Goal: Task Accomplishment & Management: Manage account settings

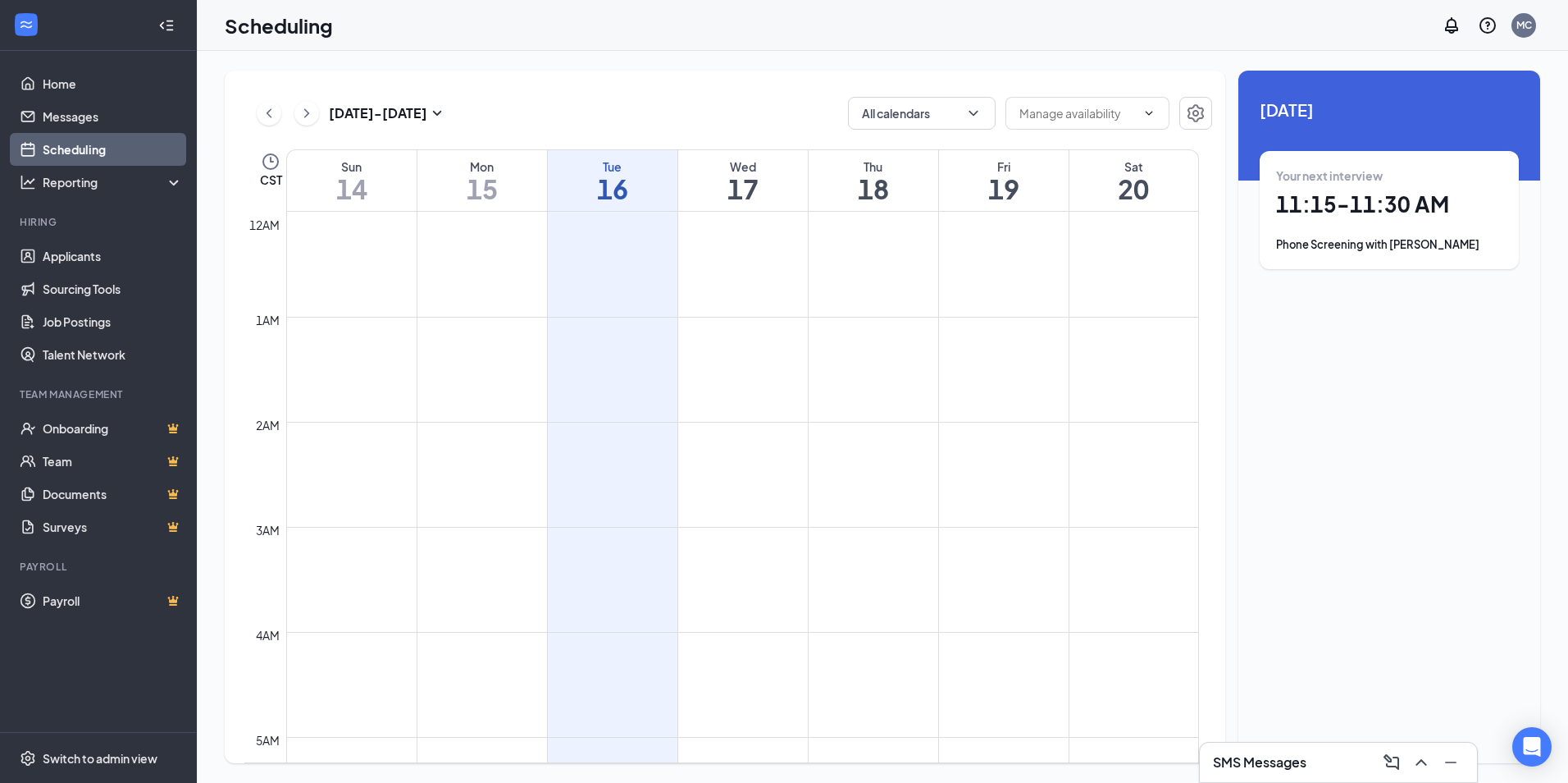
scroll to position [971, 0]
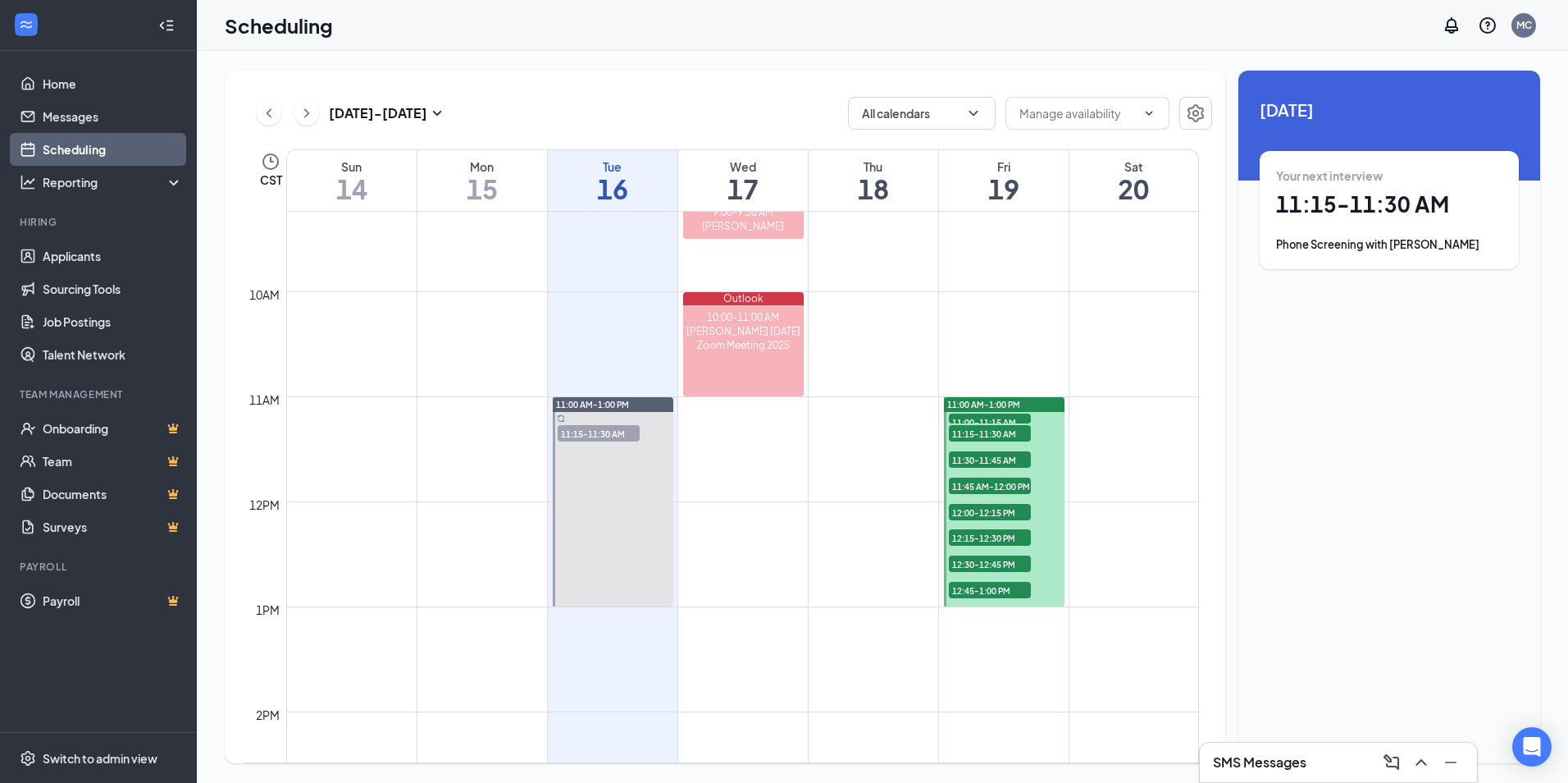
click at [980, 417] on span "11:00-11:15 AM" at bounding box center [990, 421] width 82 height 17
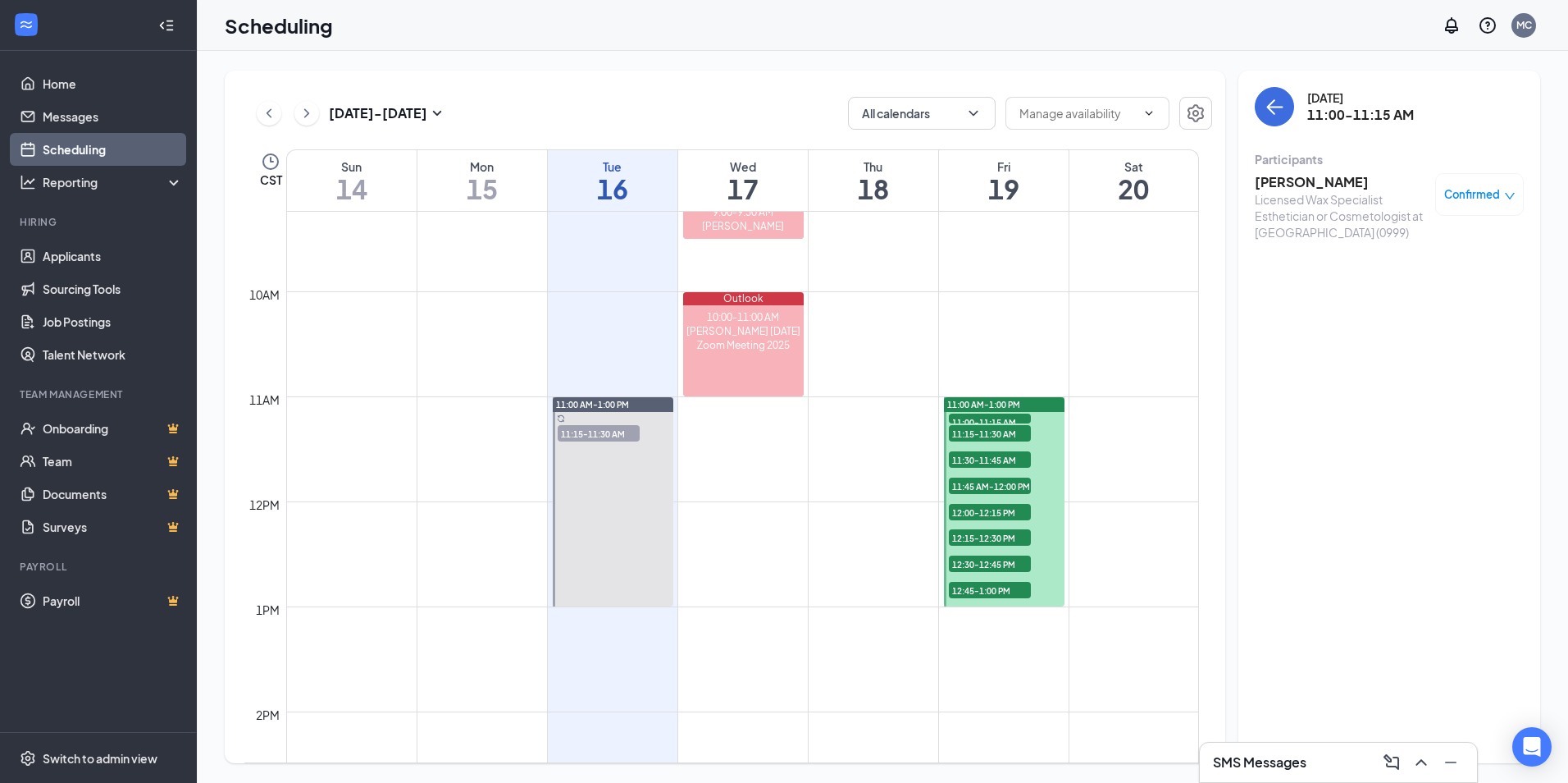
click at [1293, 183] on h3 "[PERSON_NAME]" at bounding box center [1341, 182] width 172 height 18
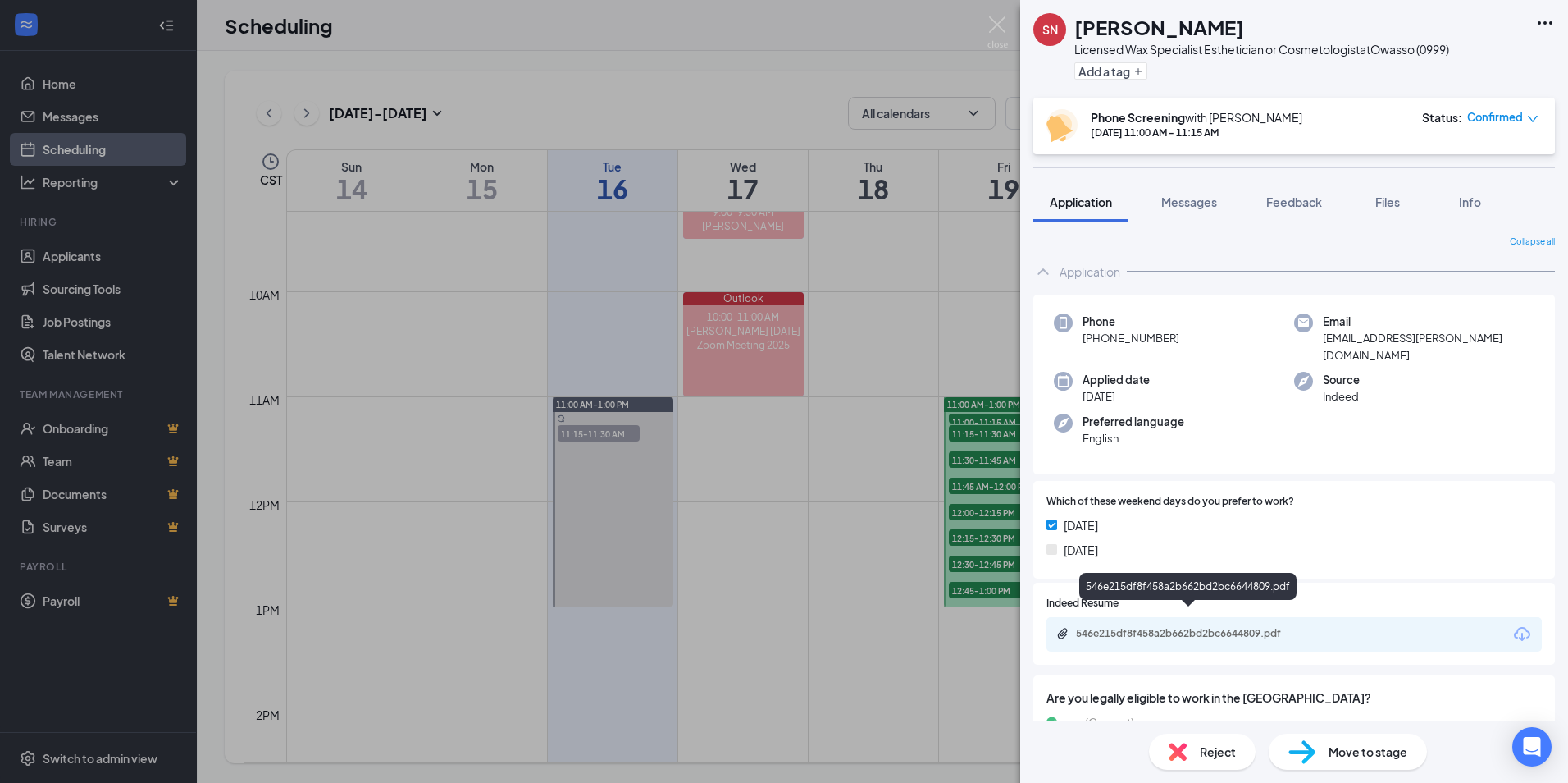
click at [1157, 627] on div "546e215df8f458a2b662bd2bc6644809.pdf" at bounding box center [1191, 633] width 229 height 13
click at [988, 28] on img at bounding box center [998, 33] width 21 height 32
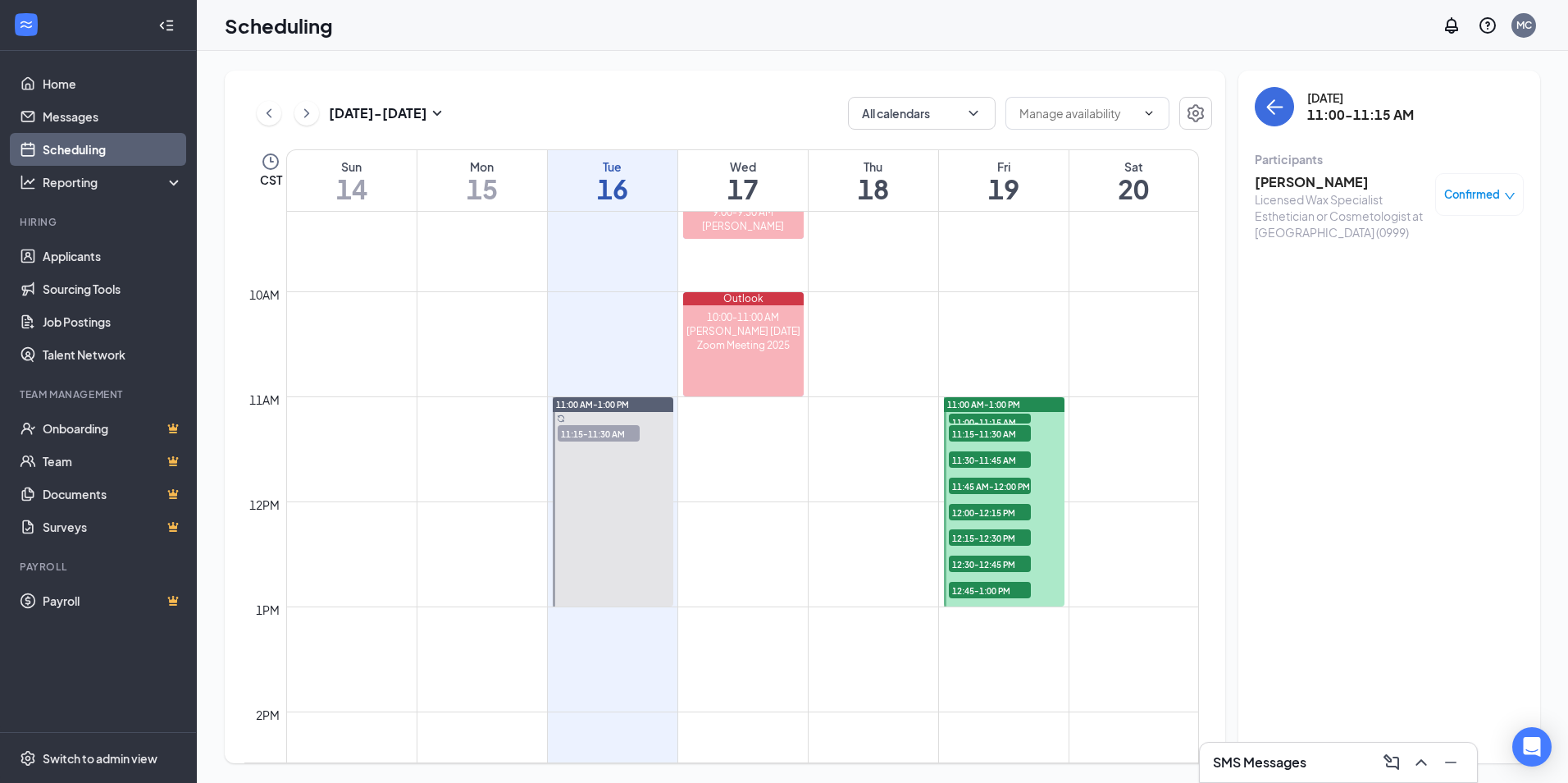
click at [992, 433] on span "11:15-11:30 AM" at bounding box center [990, 433] width 82 height 17
click at [1309, 177] on h3 "[PERSON_NAME]" at bounding box center [1341, 182] width 172 height 18
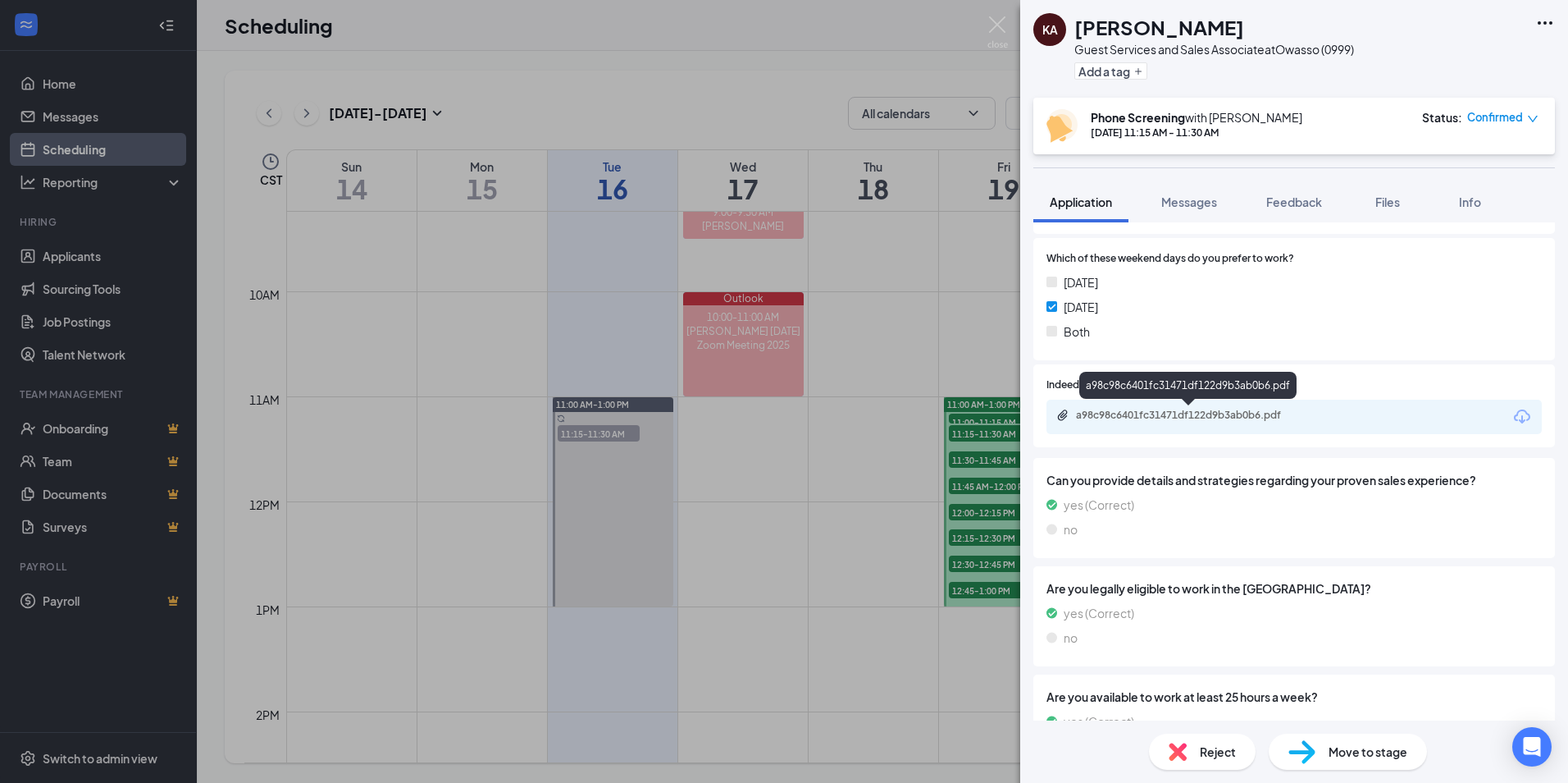
scroll to position [328, 0]
click at [1301, 422] on div "a98c98c6401fc31471df122d9b3ab0b6.pdf" at bounding box center [1190, 416] width 266 height 16
click at [961, 473] on div "KA [PERSON_NAME] Guest Services and Sales Associate at [GEOGRAPHIC_DATA] (0999)…" at bounding box center [784, 392] width 1568 height 783
click at [965, 458] on span "11:30-11:45 AM" at bounding box center [990, 459] width 82 height 17
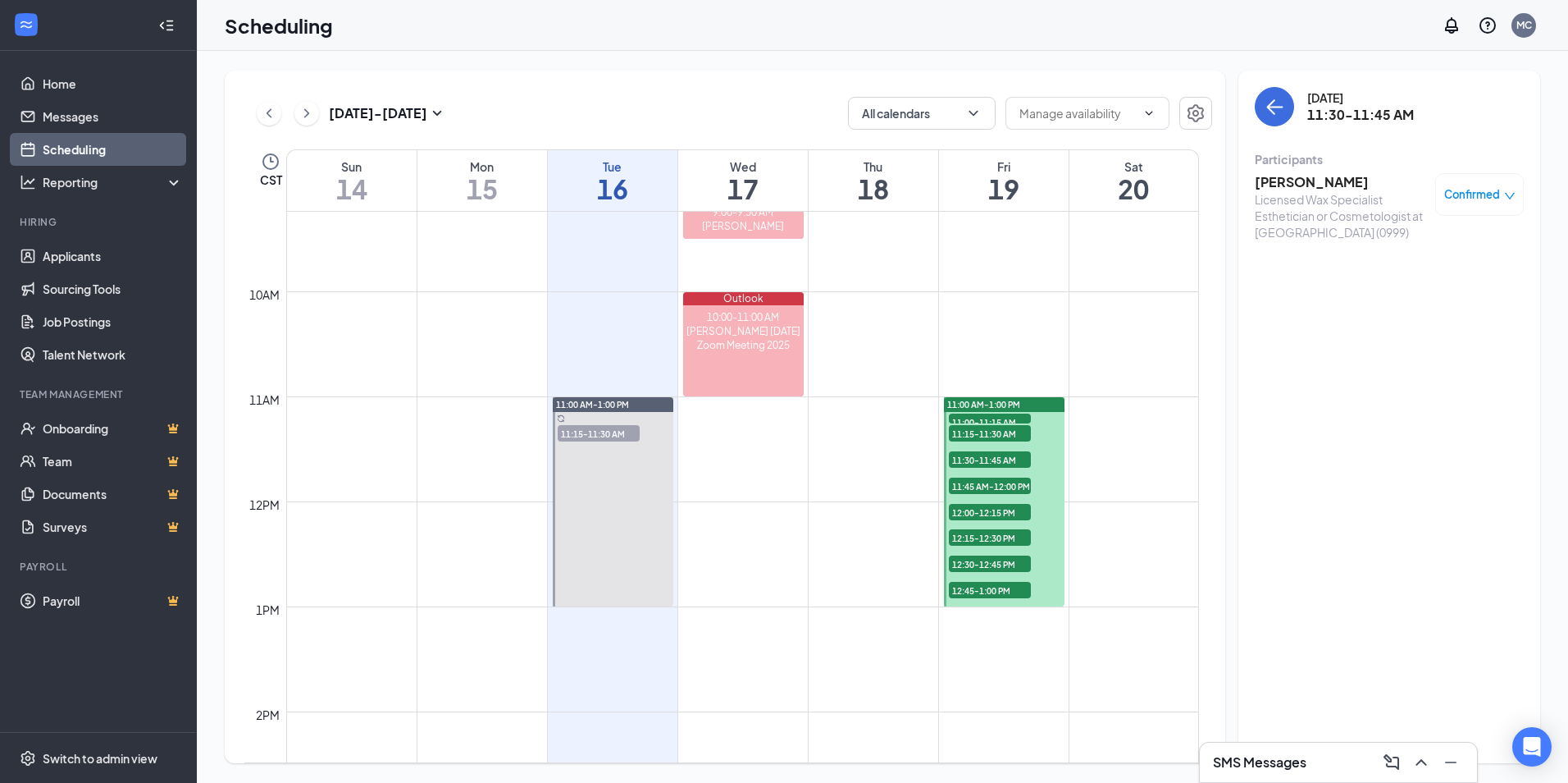
click at [1335, 182] on h3 "[PERSON_NAME]" at bounding box center [1341, 182] width 172 height 18
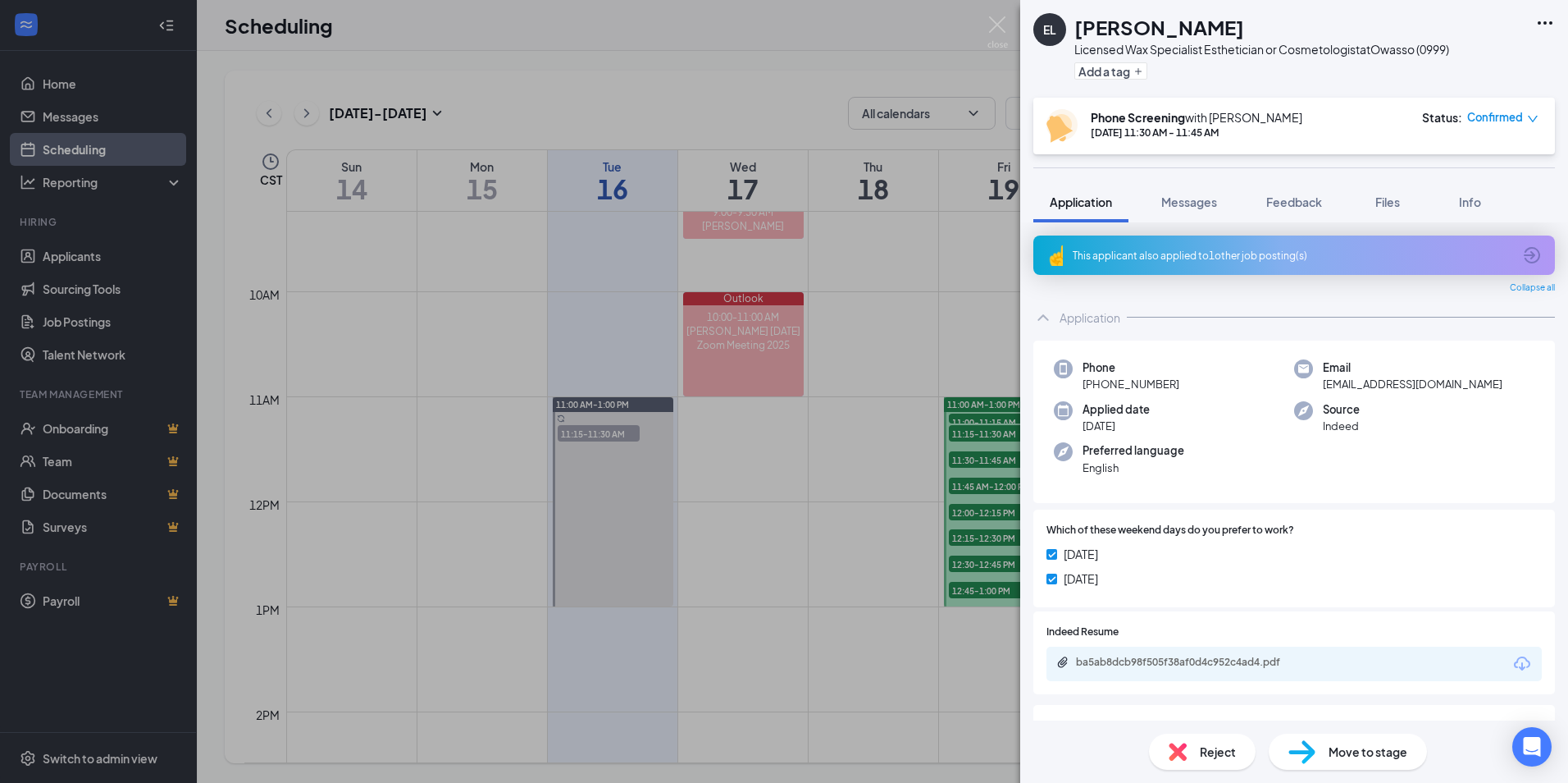
click at [1225, 251] on div "This applicant also applied to 1 other job posting(s)" at bounding box center [1292, 255] width 440 height 14
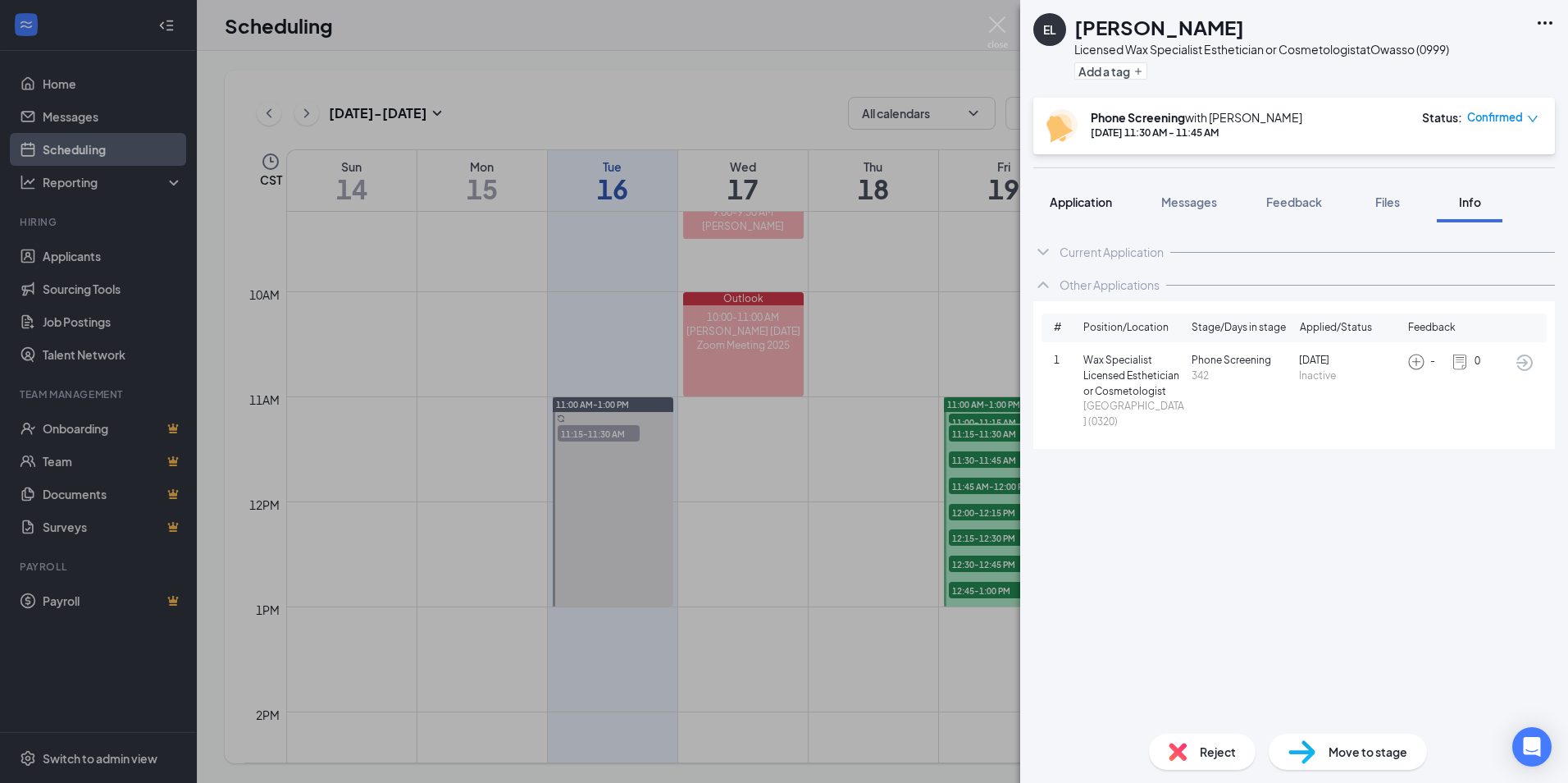
click at [1077, 196] on span "Application" at bounding box center [1080, 202] width 63 height 15
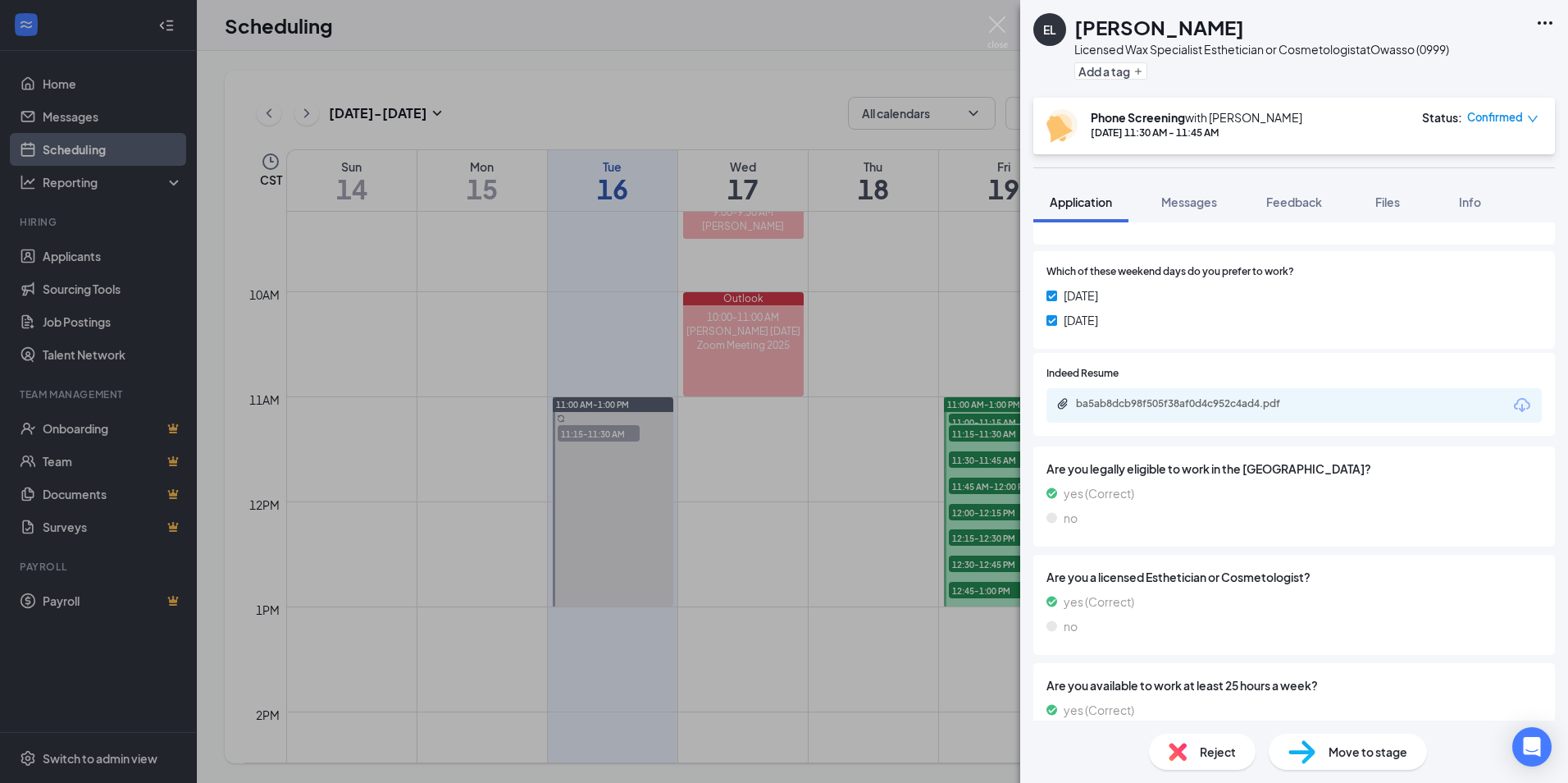
scroll to position [262, 0]
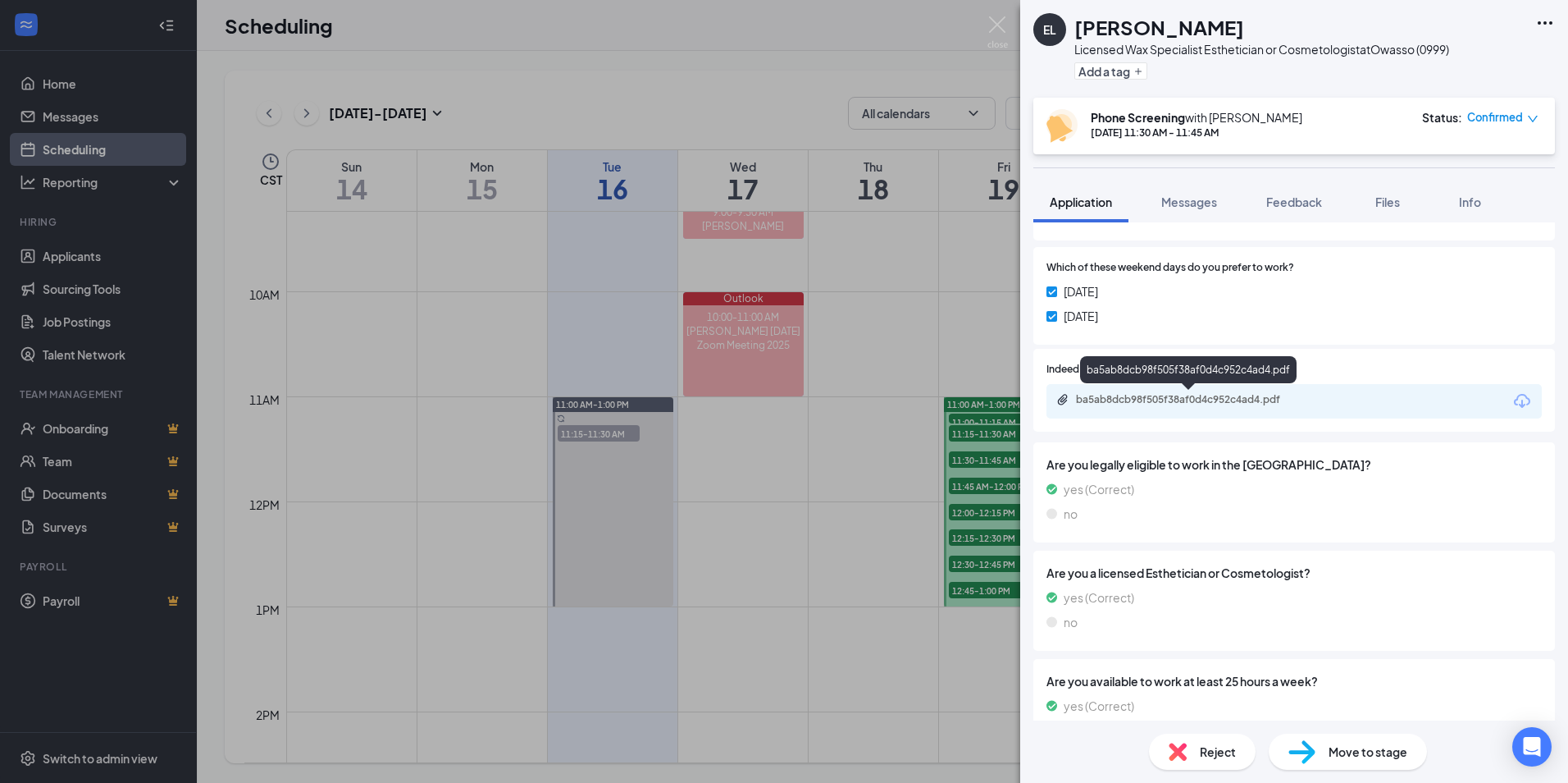
click at [1167, 402] on div "ba5ab8dcb98f505f38af0d4c952c4ad4.pdf" at bounding box center [1191, 399] width 229 height 13
click at [989, 31] on img at bounding box center [998, 33] width 21 height 32
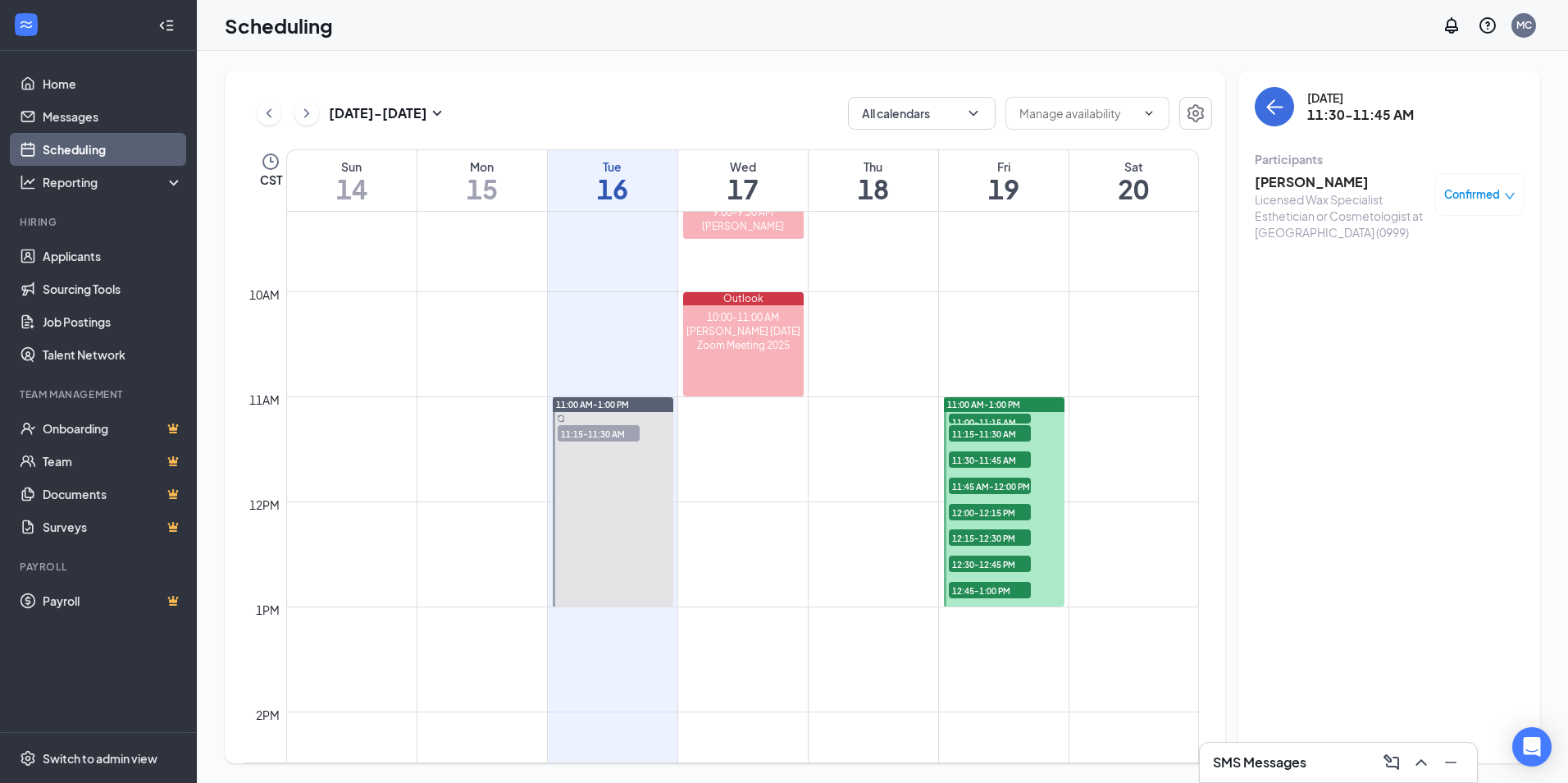
click at [988, 481] on span "11:45 AM-12:00 PM" at bounding box center [990, 486] width 82 height 17
click at [987, 484] on span "11:45 AM-12:00 PM" at bounding box center [990, 486] width 82 height 17
click at [1289, 182] on h3 "[PERSON_NAME]" at bounding box center [1341, 182] width 172 height 18
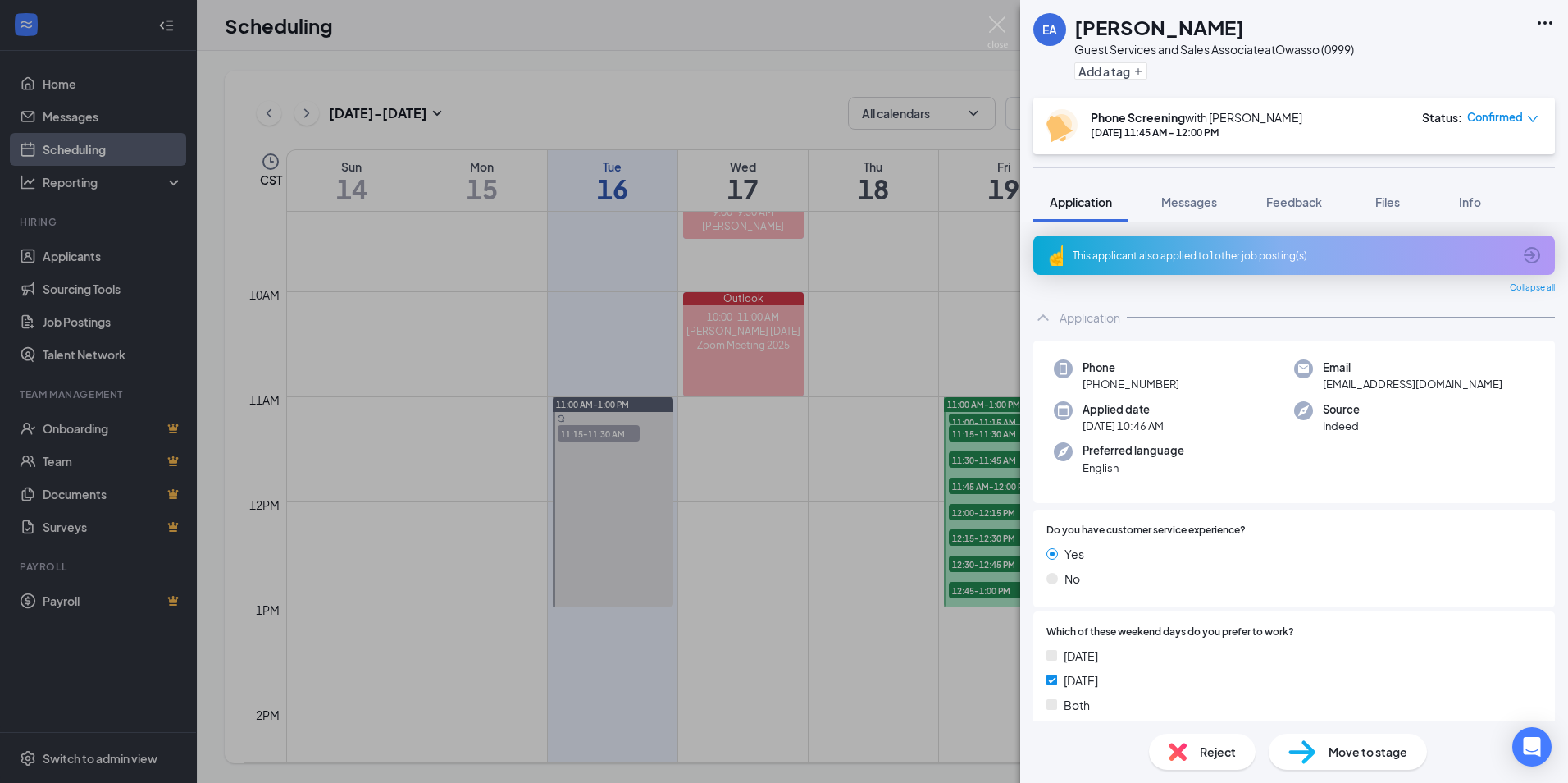
click at [1225, 248] on div "This applicant also applied to 1 other job posting(s)" at bounding box center [1292, 255] width 440 height 14
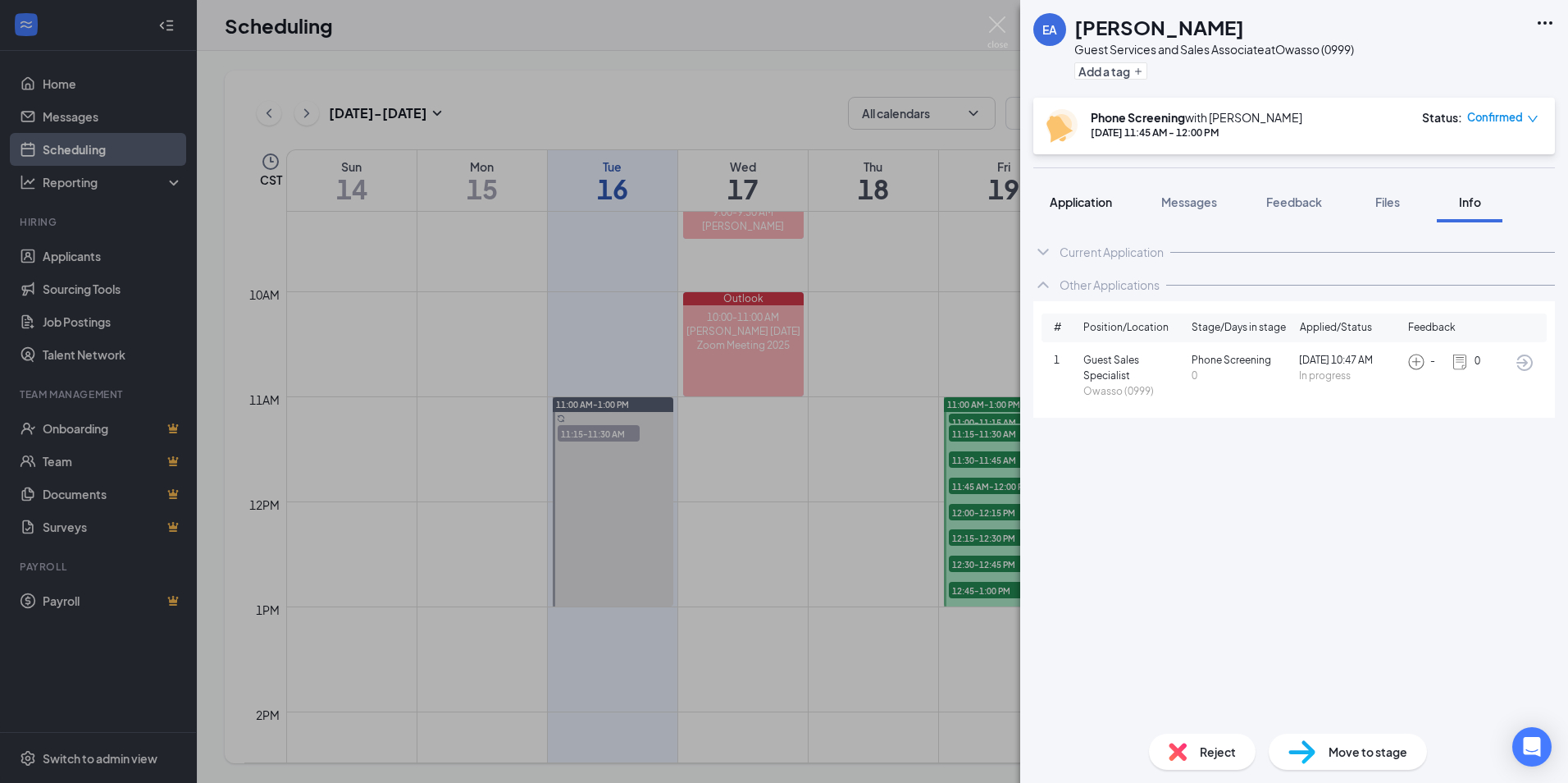
drag, startPoint x: 1092, startPoint y: 203, endPoint x: 1082, endPoint y: 205, distance: 10.2
click at [1091, 206] on span "Application" at bounding box center [1080, 202] width 63 height 15
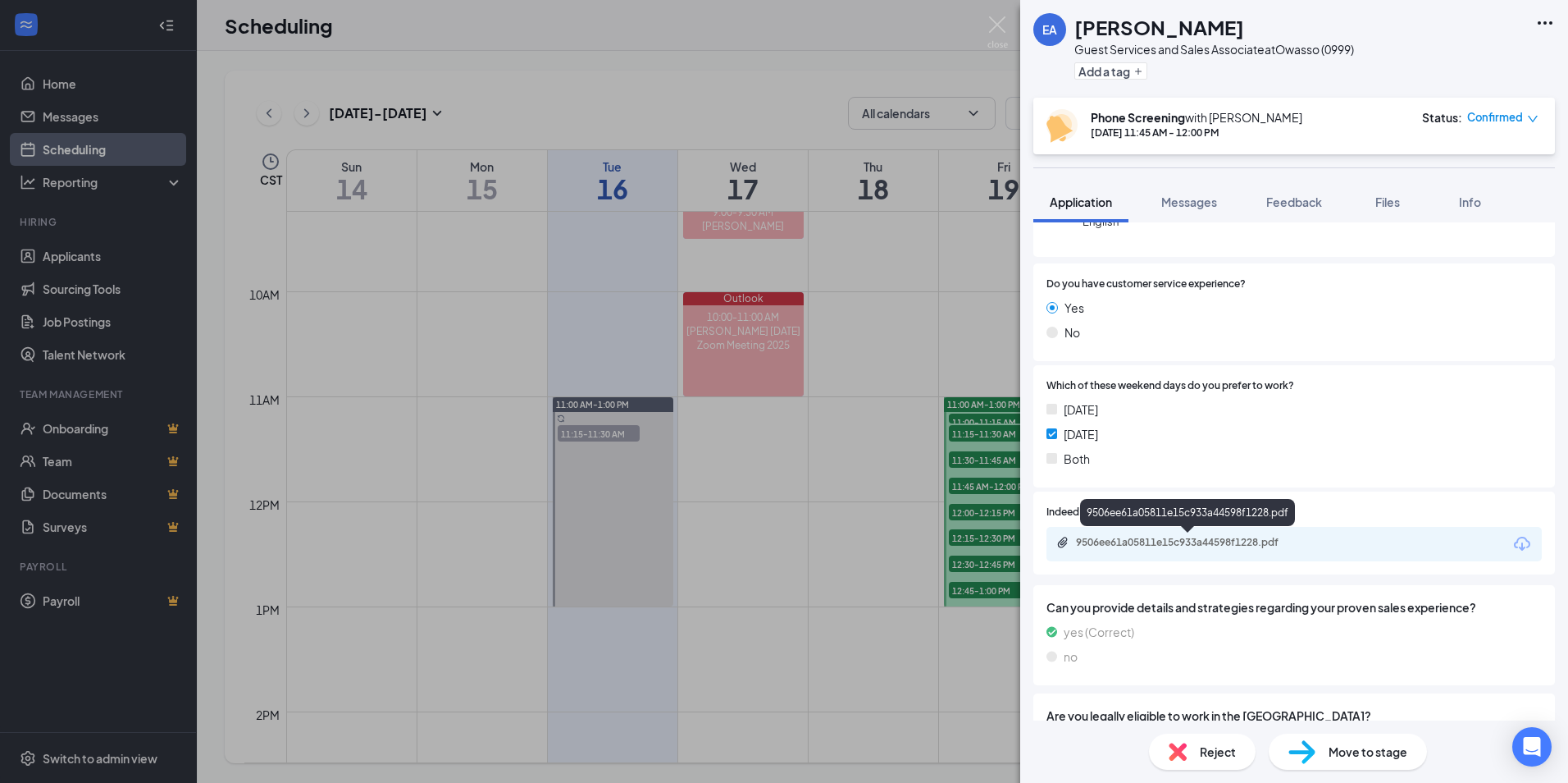
scroll to position [410, 0]
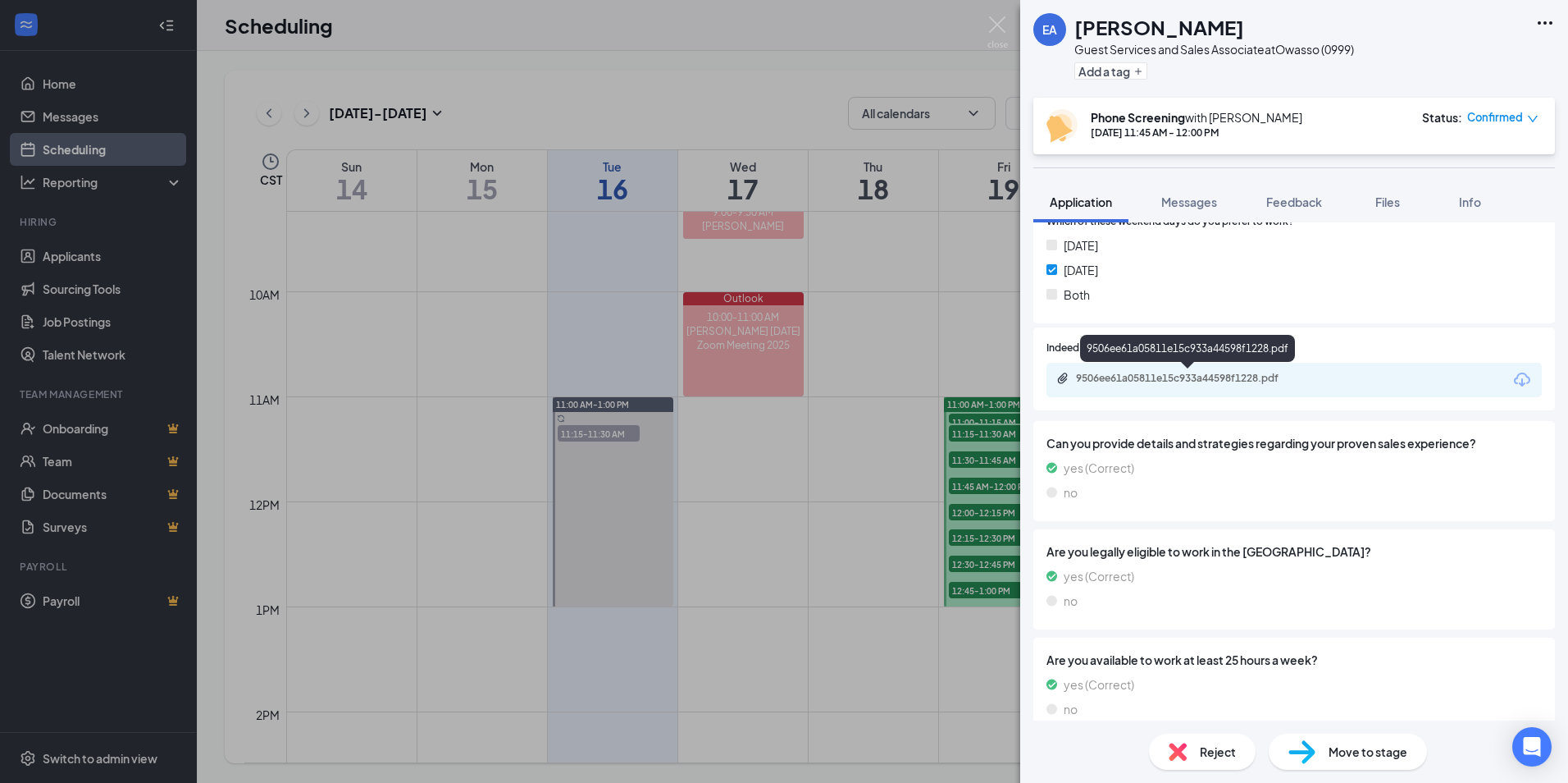
click at [1191, 373] on div "9506ee61a05811e15c933a44598f1228.pdf" at bounding box center [1191, 378] width 229 height 13
click at [1176, 753] on img at bounding box center [1178, 752] width 18 height 18
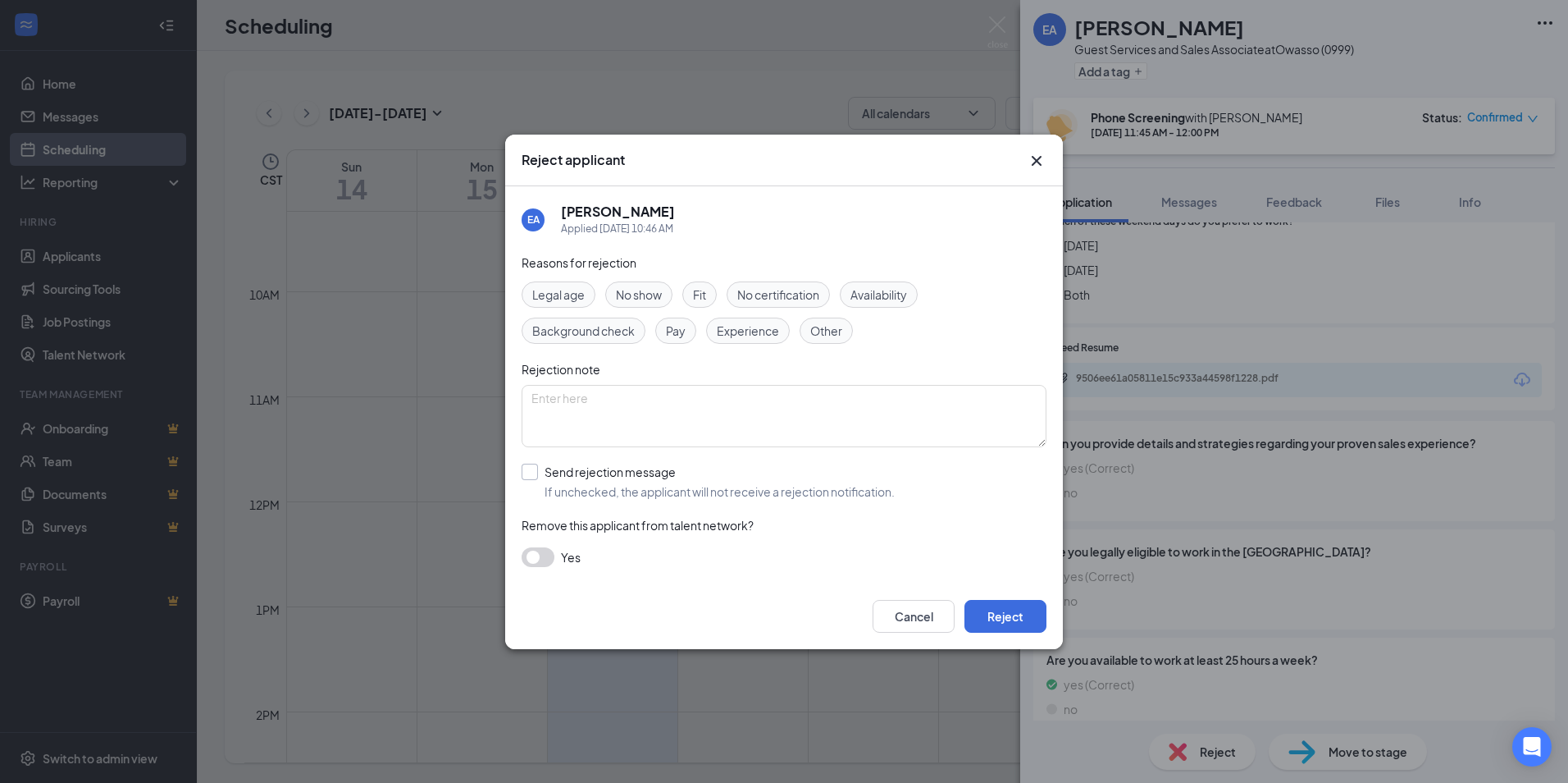
click at [543, 475] on input "Send rejection message If unchecked, the applicant will not receive a rejection…" at bounding box center [708, 482] width 373 height 36
checkbox input "true"
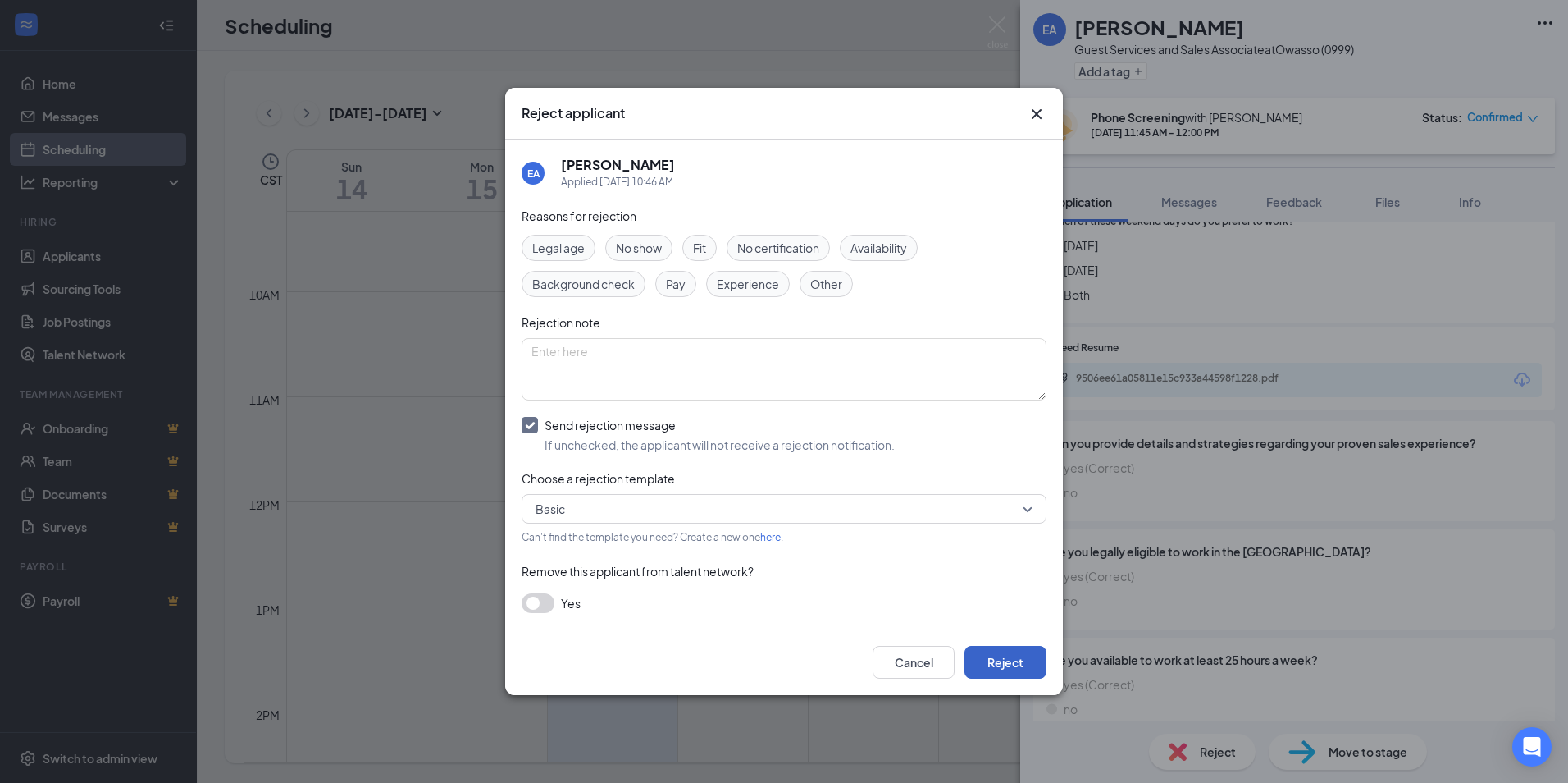
click at [1009, 659] on button "Reject" at bounding box center [1005, 662] width 82 height 33
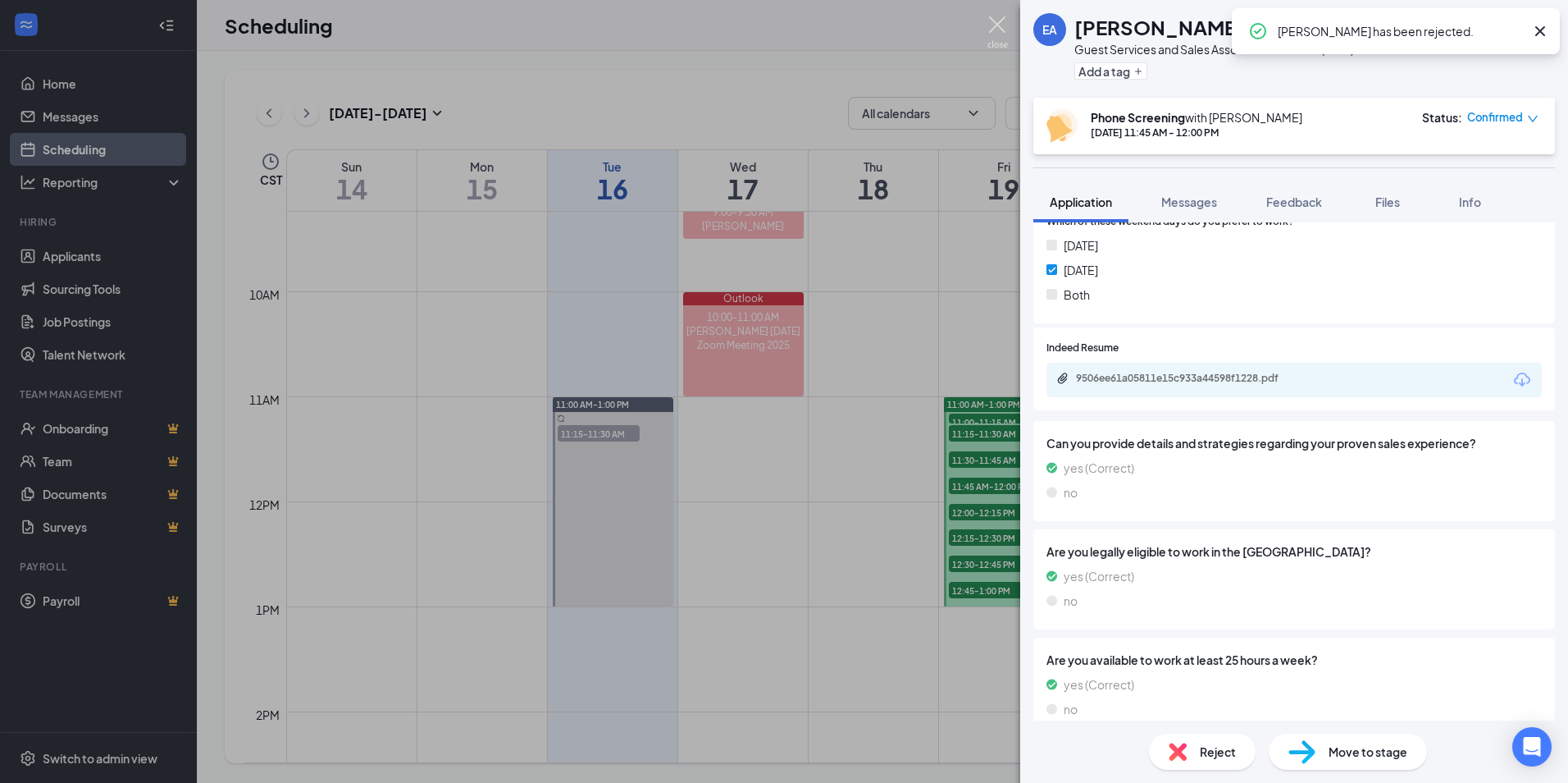
click at [1002, 32] on img at bounding box center [998, 33] width 21 height 32
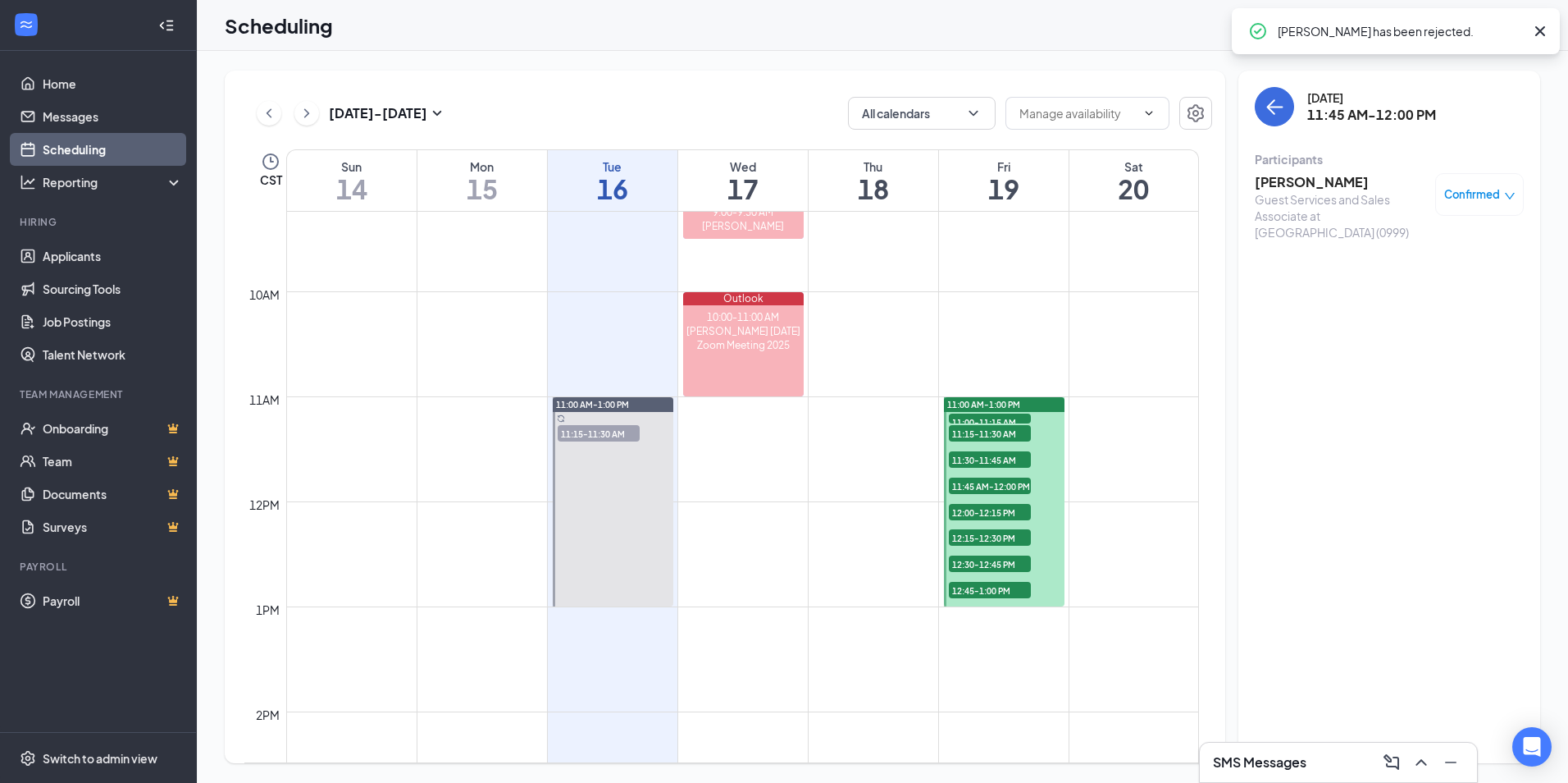
click at [1022, 458] on span "11:30-11:45 AM" at bounding box center [990, 459] width 82 height 17
click at [1011, 489] on span "11:45 AM-12:00 PM" at bounding box center [990, 486] width 82 height 17
click at [1007, 517] on span "12:00-12:15 PM" at bounding box center [990, 512] width 82 height 17
click at [1274, 178] on h3 "[PERSON_NAME]" at bounding box center [1341, 182] width 172 height 18
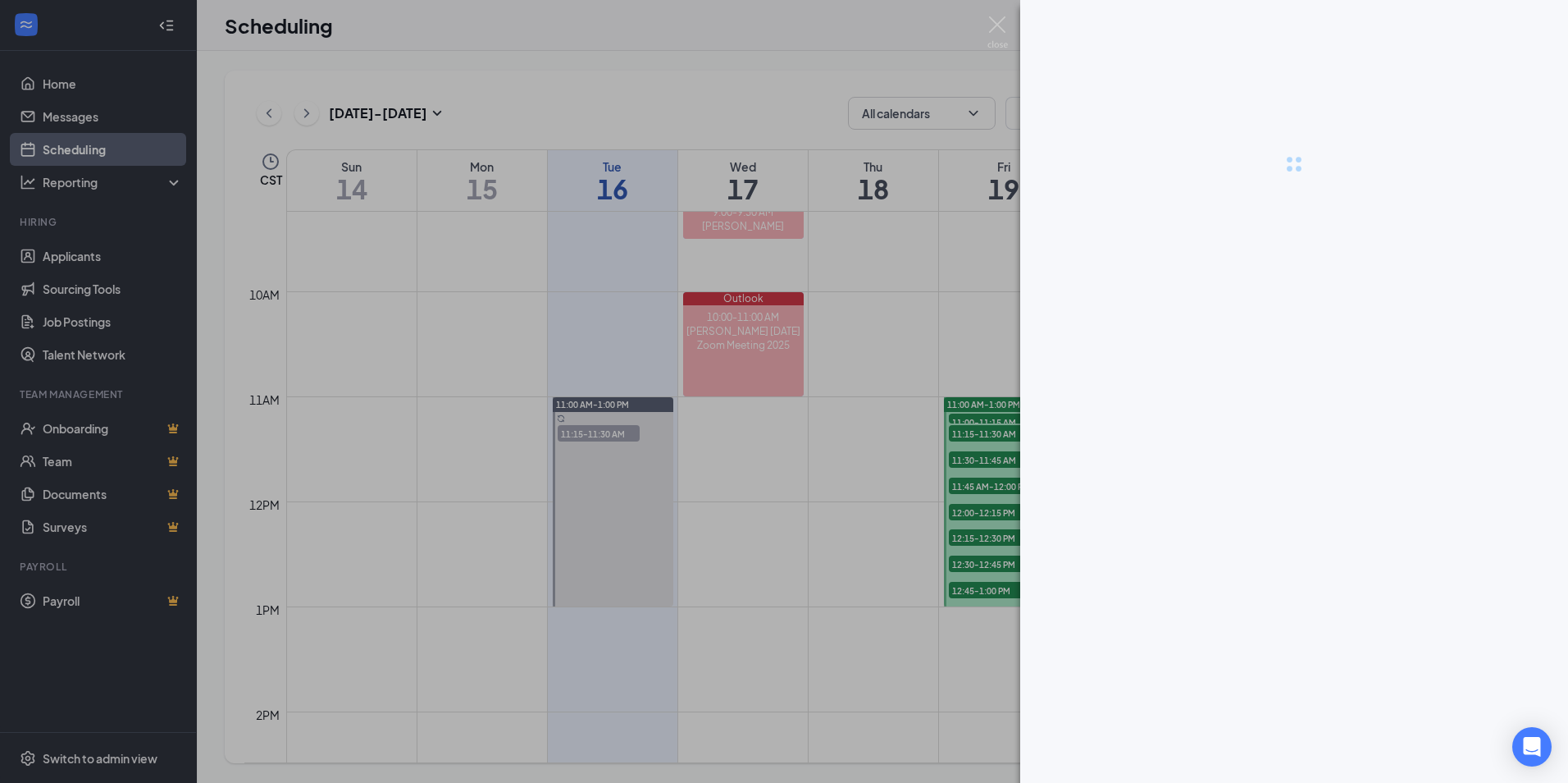
click at [1274, 179] on div at bounding box center [784, 392] width 1568 height 783
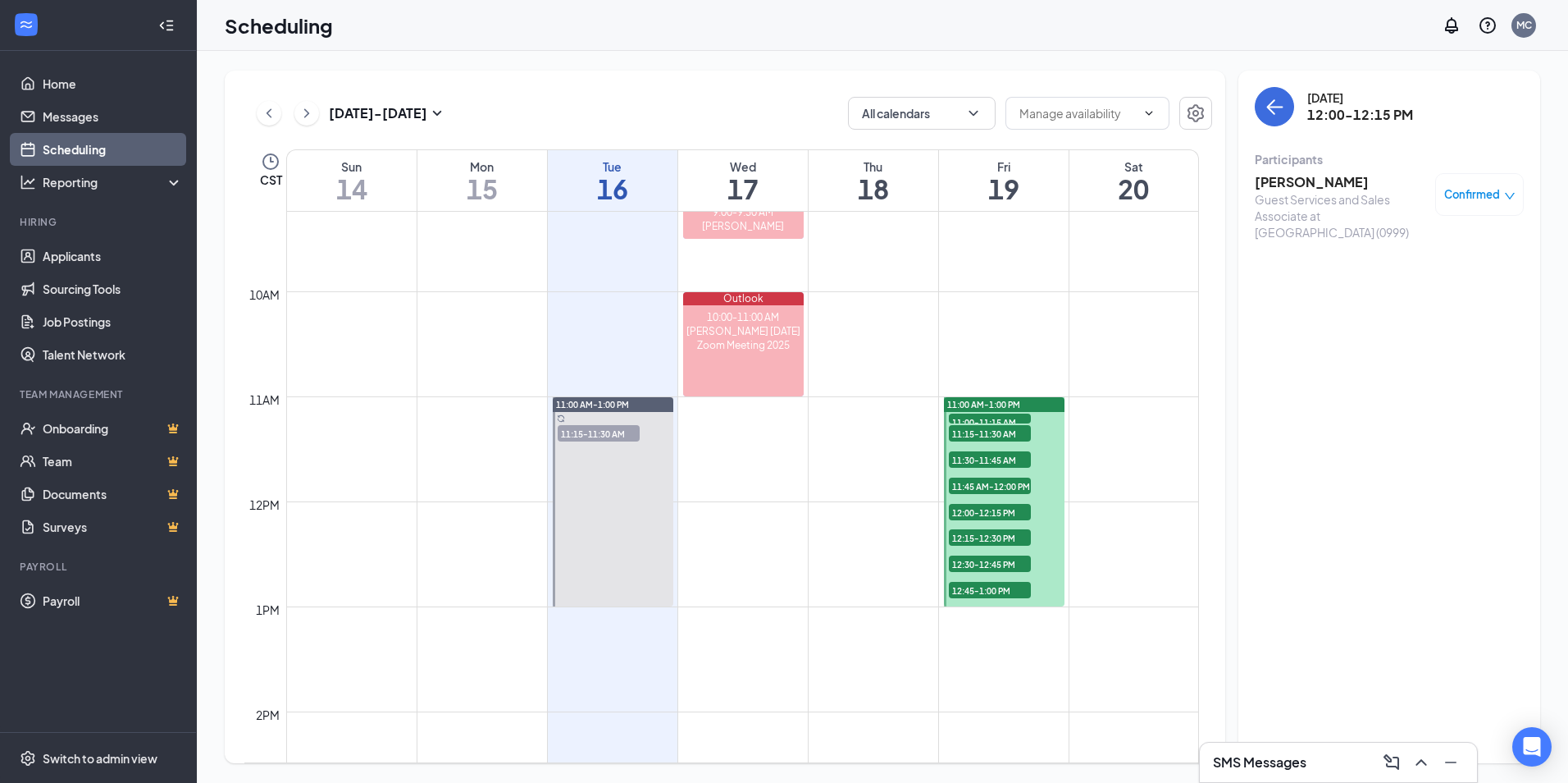
click at [1276, 184] on h3 "[PERSON_NAME]" at bounding box center [1341, 182] width 172 height 18
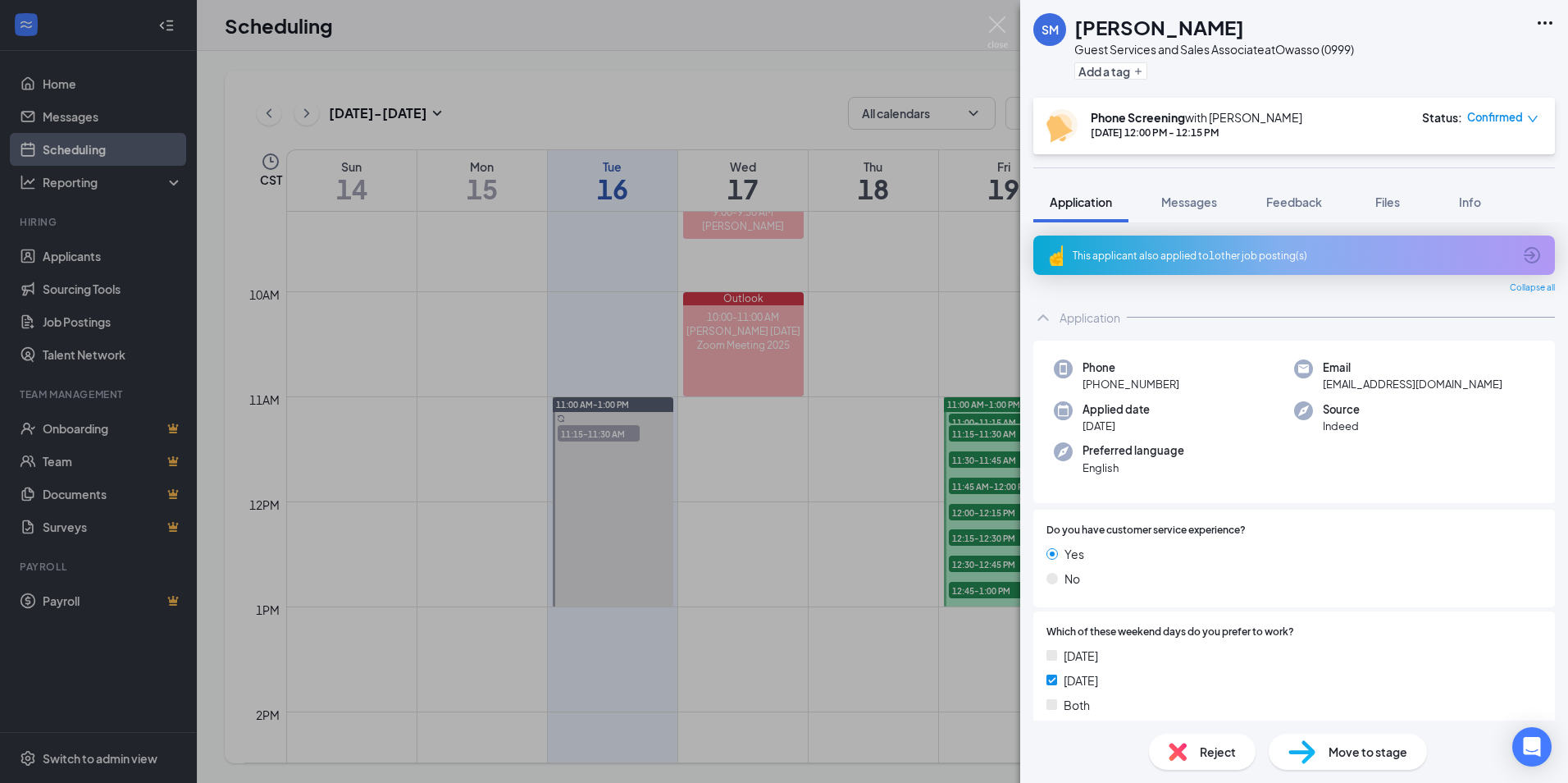
click at [1133, 267] on div "This applicant also applied to 1 other job posting(s)" at bounding box center [1294, 255] width 521 height 40
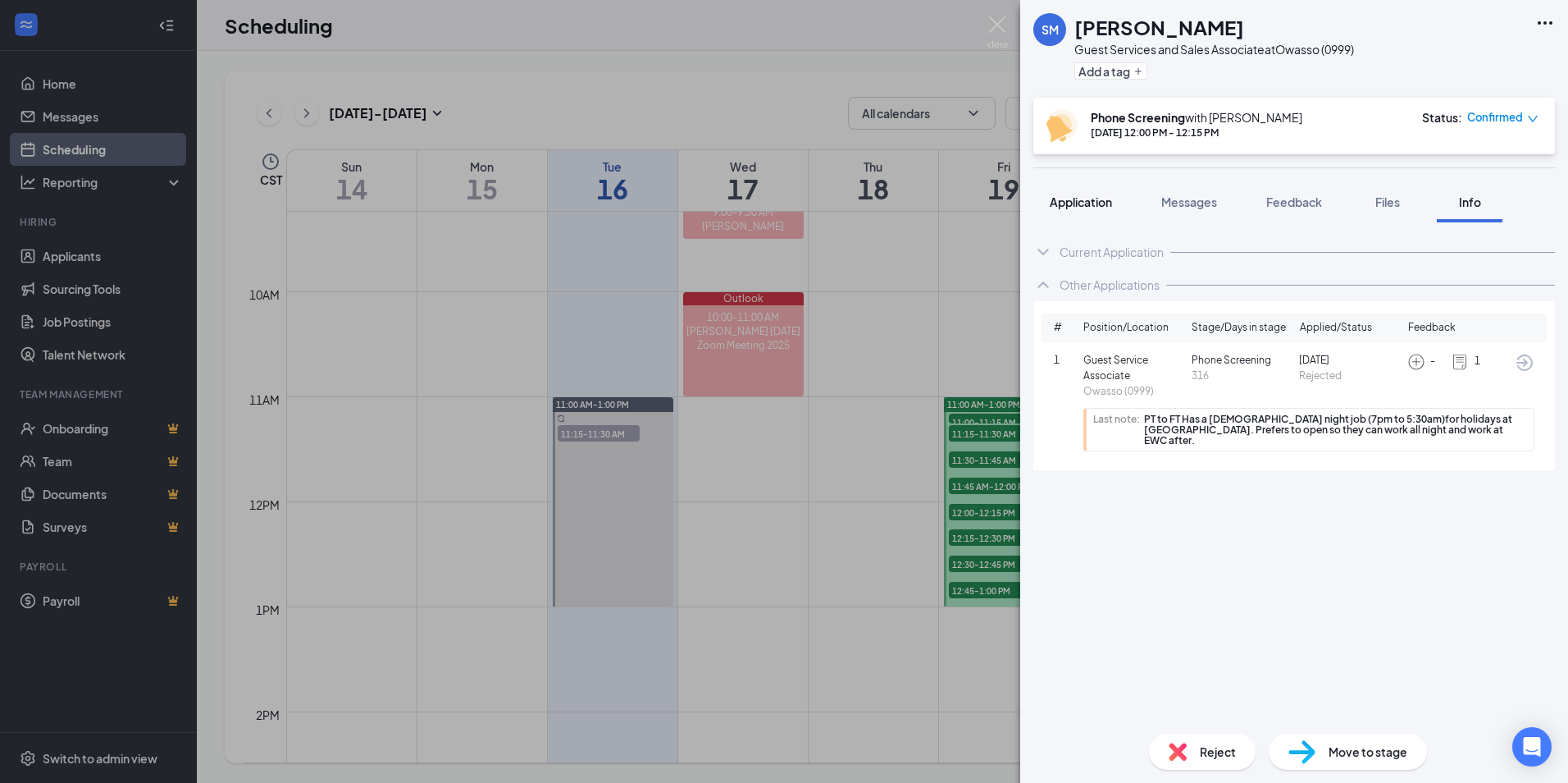
click at [1096, 203] on span "Application" at bounding box center [1080, 202] width 63 height 15
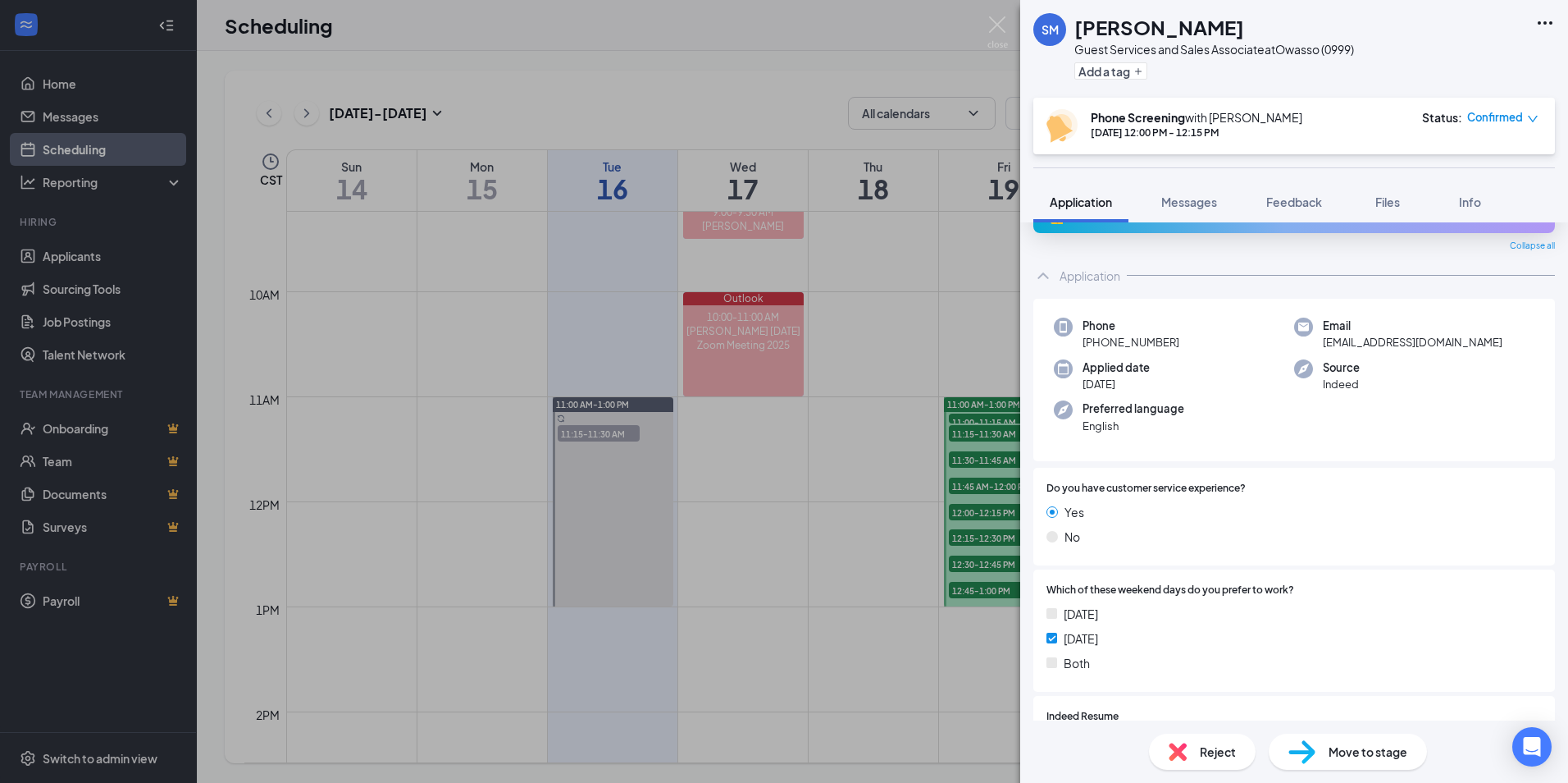
scroll to position [328, 0]
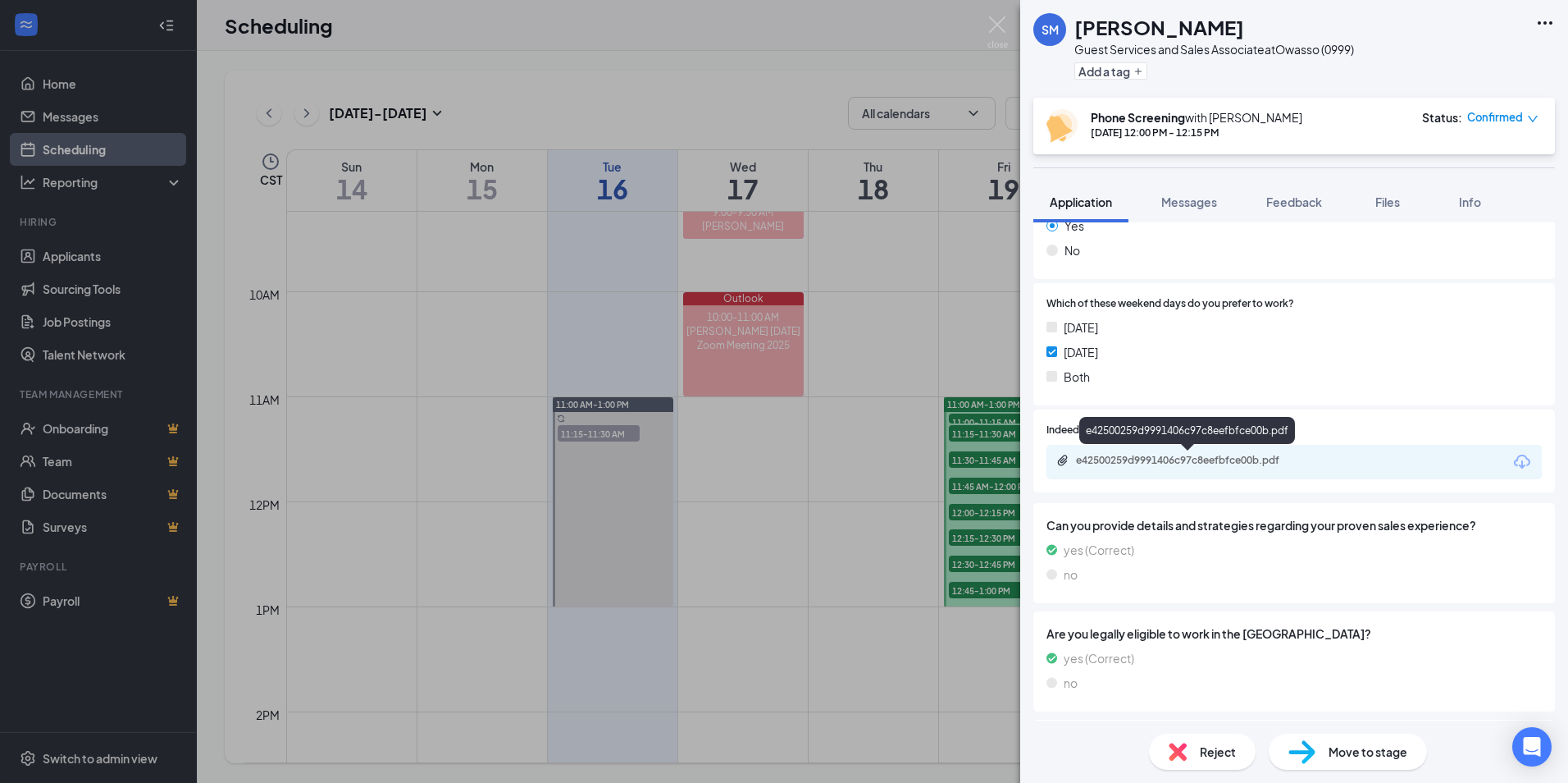
click at [1125, 465] on div "e42500259d9991406c97c8eefbfce00b.pdf" at bounding box center [1191, 460] width 229 height 13
click at [1184, 753] on img at bounding box center [1178, 752] width 18 height 18
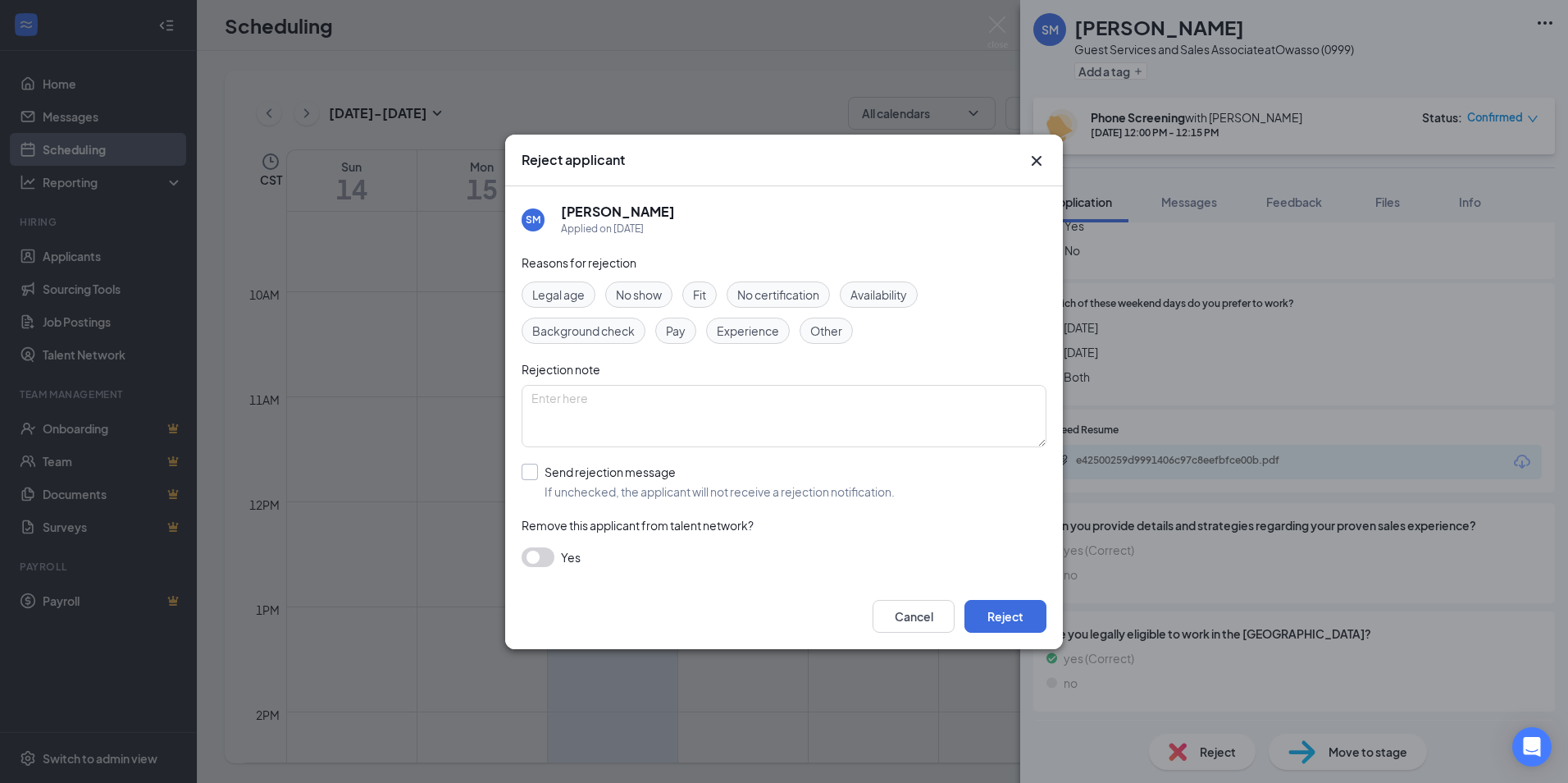
click at [553, 470] on input "Send rejection message If unchecked, the applicant will not receive a rejection…" at bounding box center [708, 482] width 373 height 36
checkbox input "true"
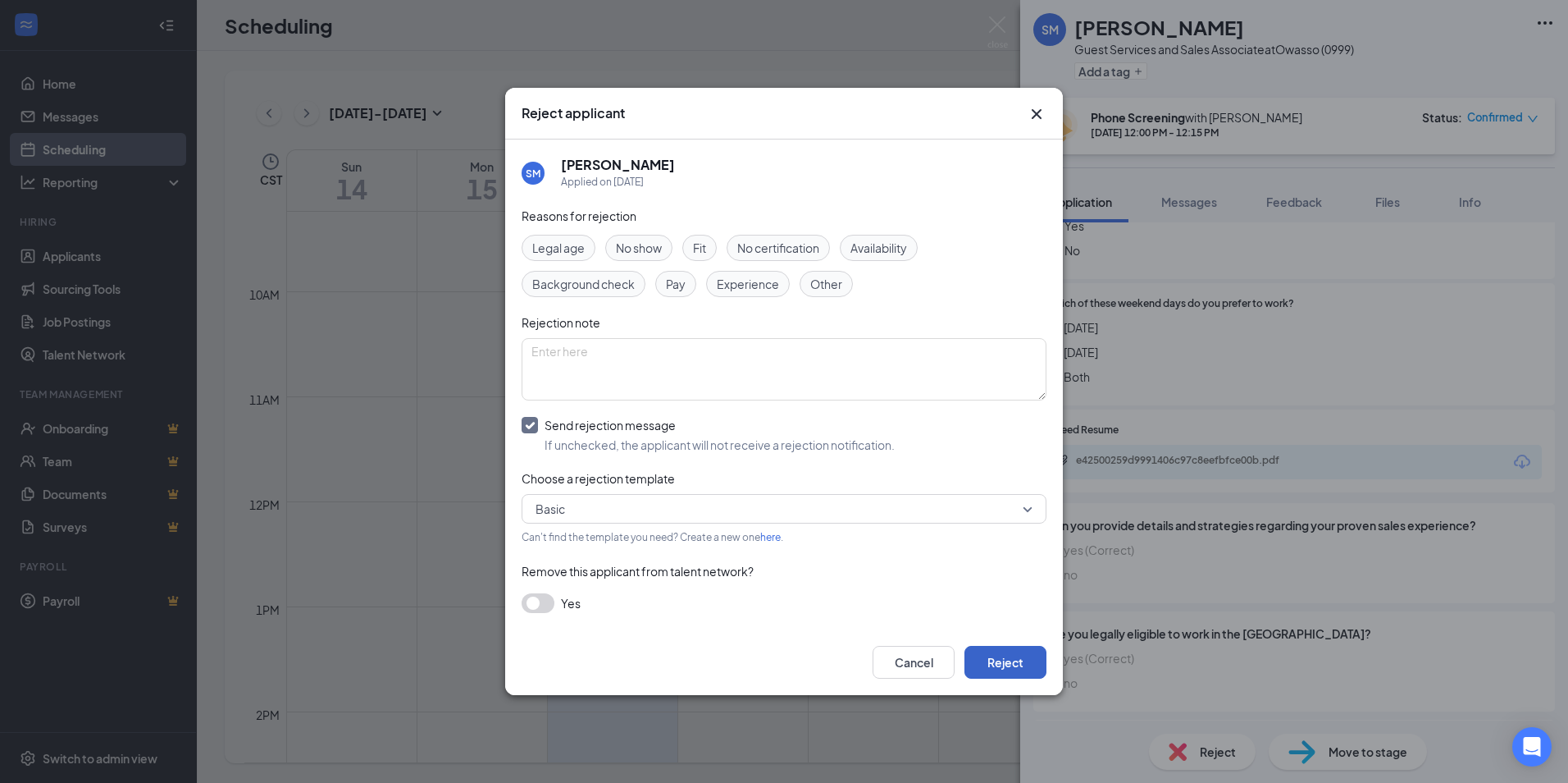
click at [996, 656] on button "Reject" at bounding box center [1005, 662] width 82 height 33
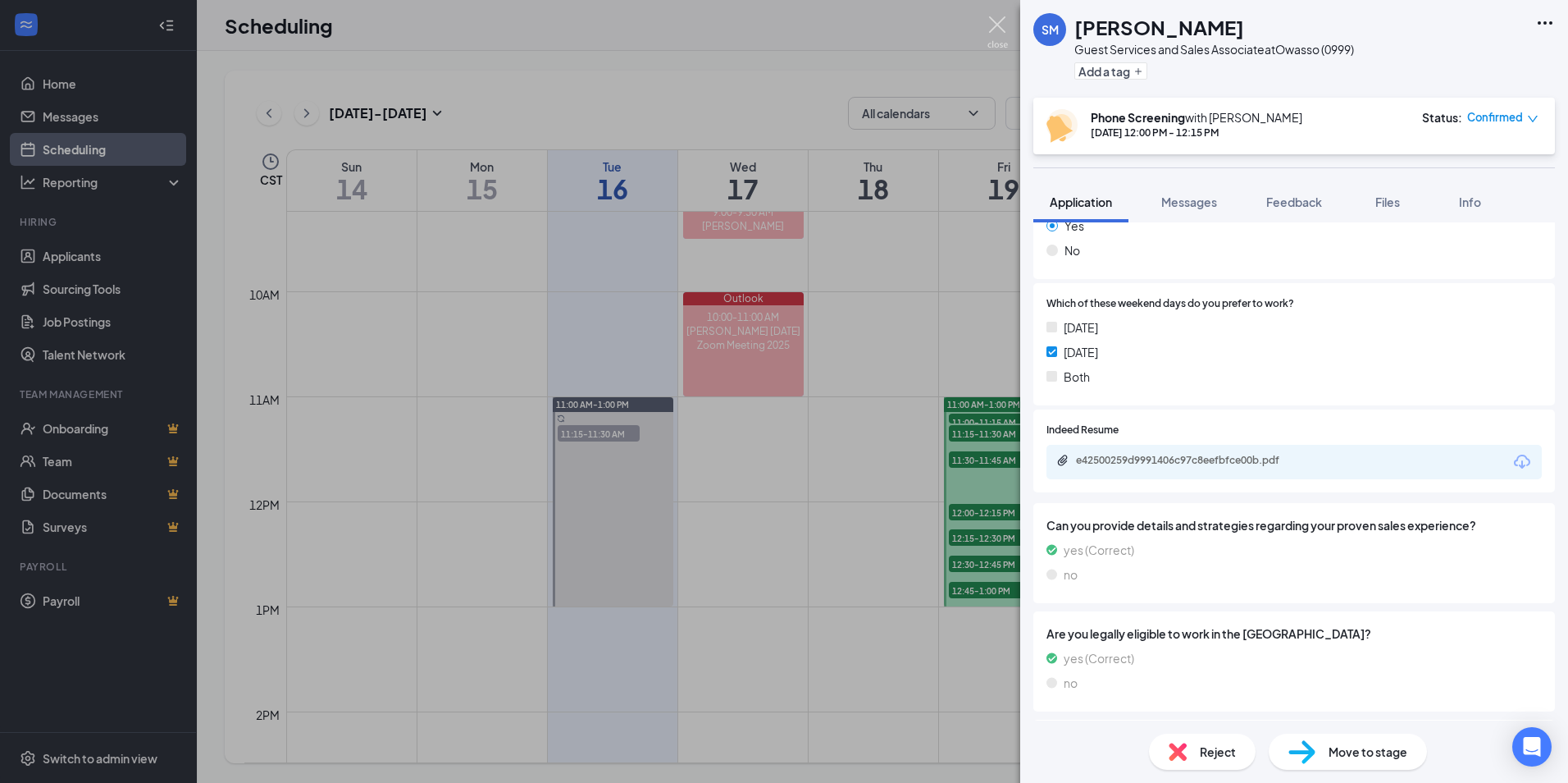
click at [991, 21] on img at bounding box center [998, 33] width 21 height 32
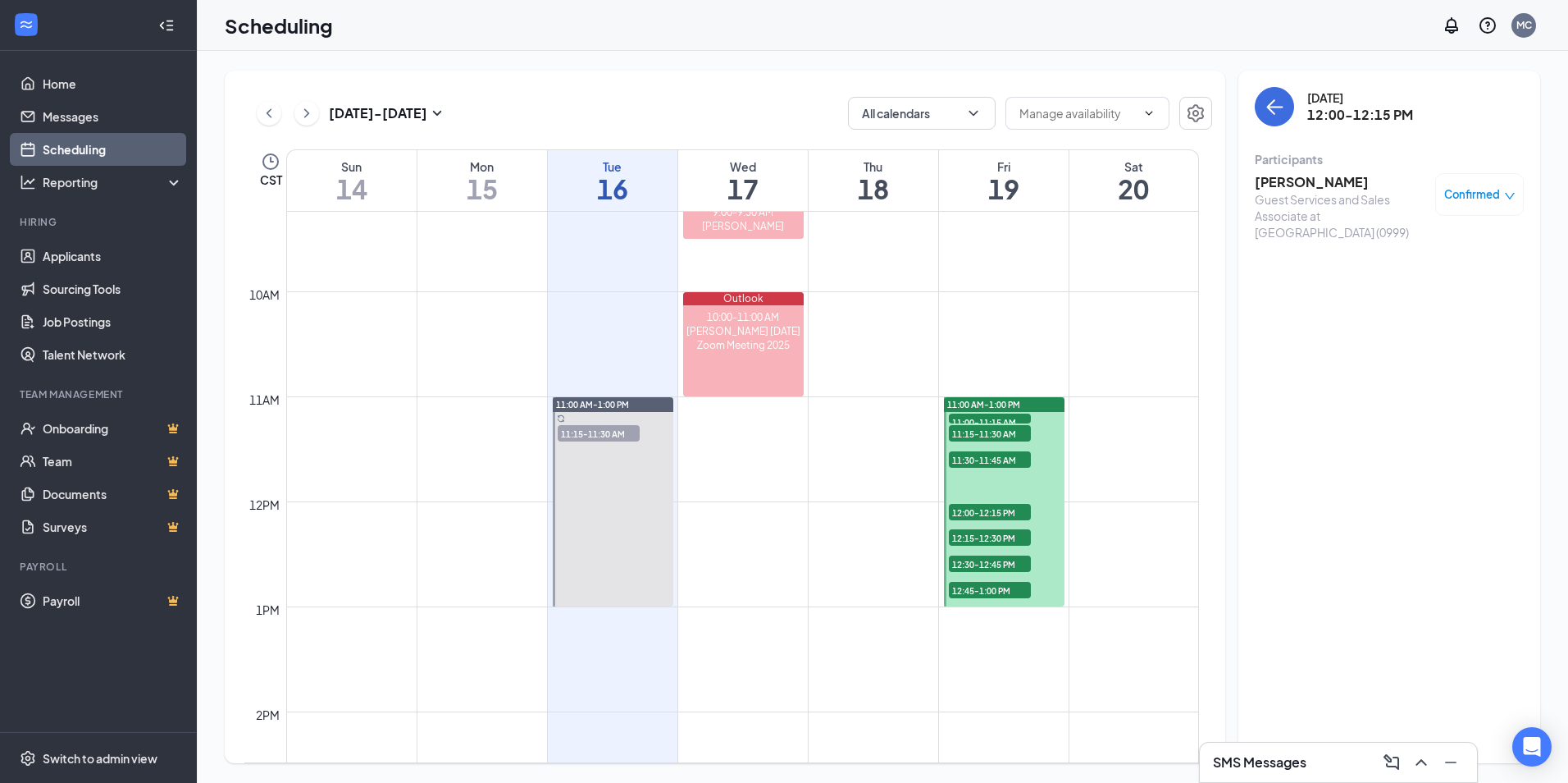
click at [977, 510] on span "12:00-12:15 PM" at bounding box center [990, 512] width 82 height 17
click at [971, 536] on span "12:15-12:30 PM" at bounding box center [990, 538] width 82 height 17
click at [1295, 185] on h3 "[PERSON_NAME]" at bounding box center [1341, 182] width 172 height 18
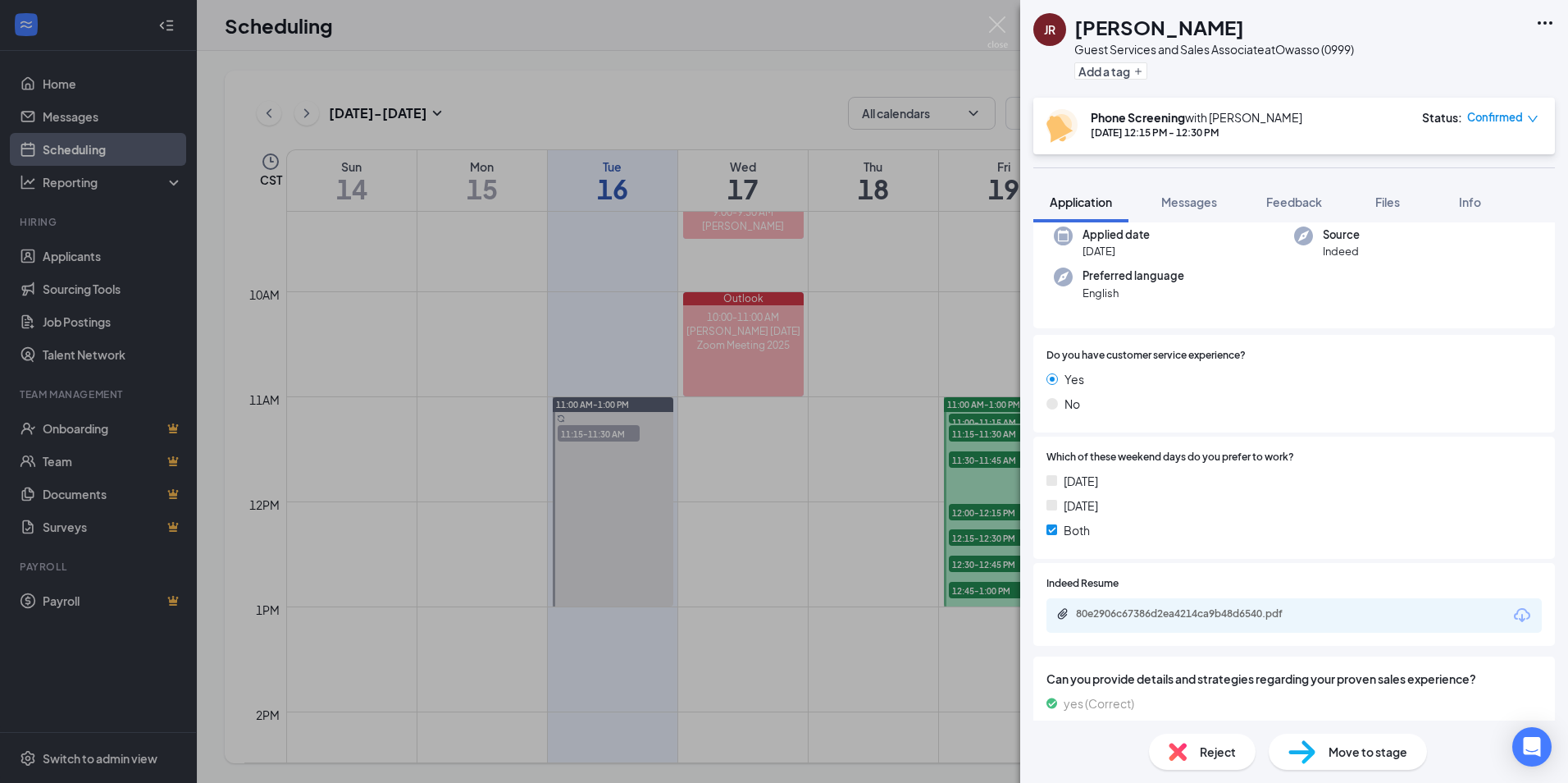
scroll to position [164, 0]
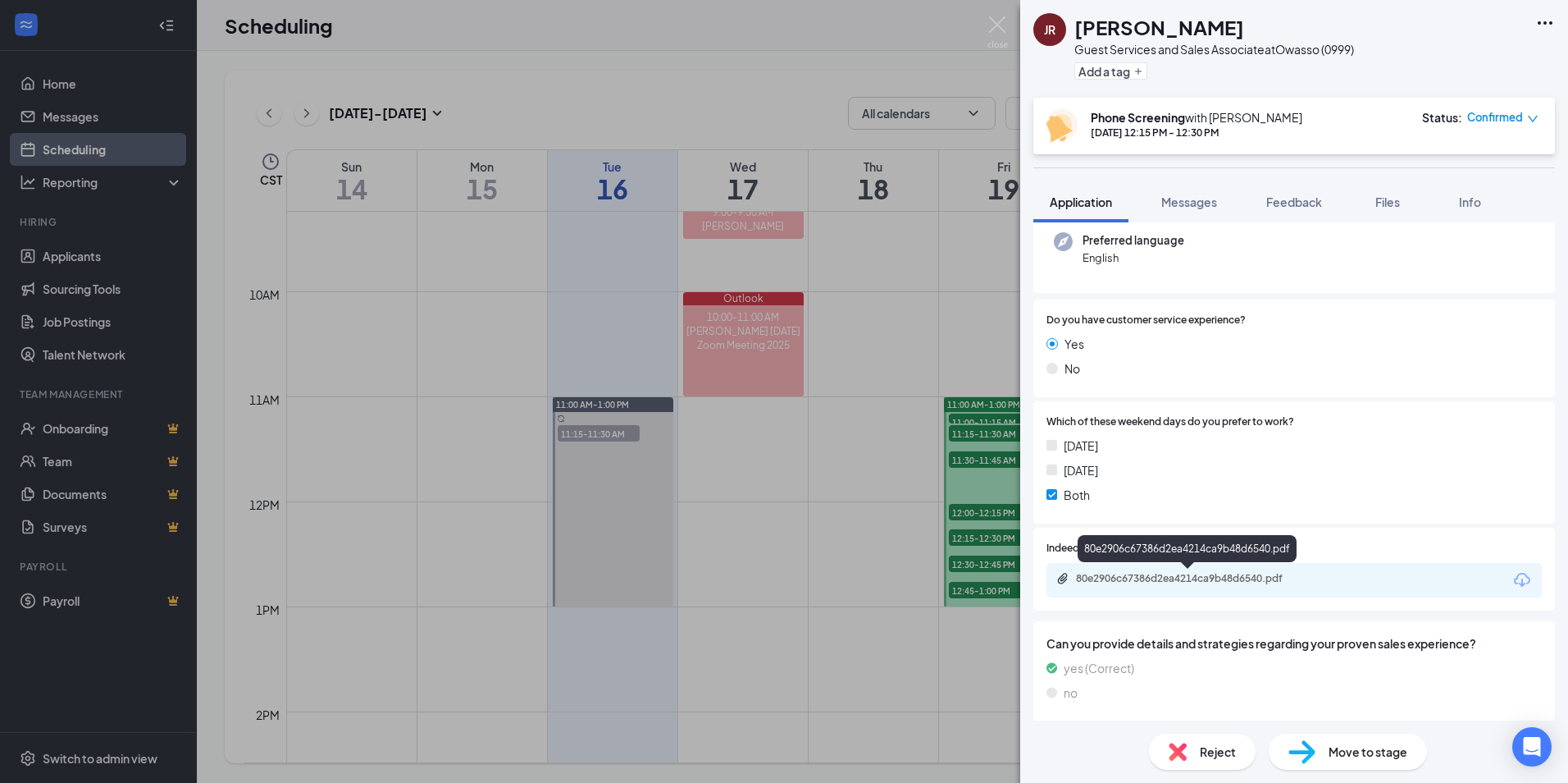
click at [1205, 568] on div "80e2906c67386d2ea4214ca9b48d6540.pdf" at bounding box center [1294, 580] width 496 height 35
click at [1182, 579] on div "80e2906c67386d2ea4214ca9b48d6540.pdf" at bounding box center [1191, 578] width 229 height 13
click at [1002, 26] on img at bounding box center [998, 33] width 21 height 32
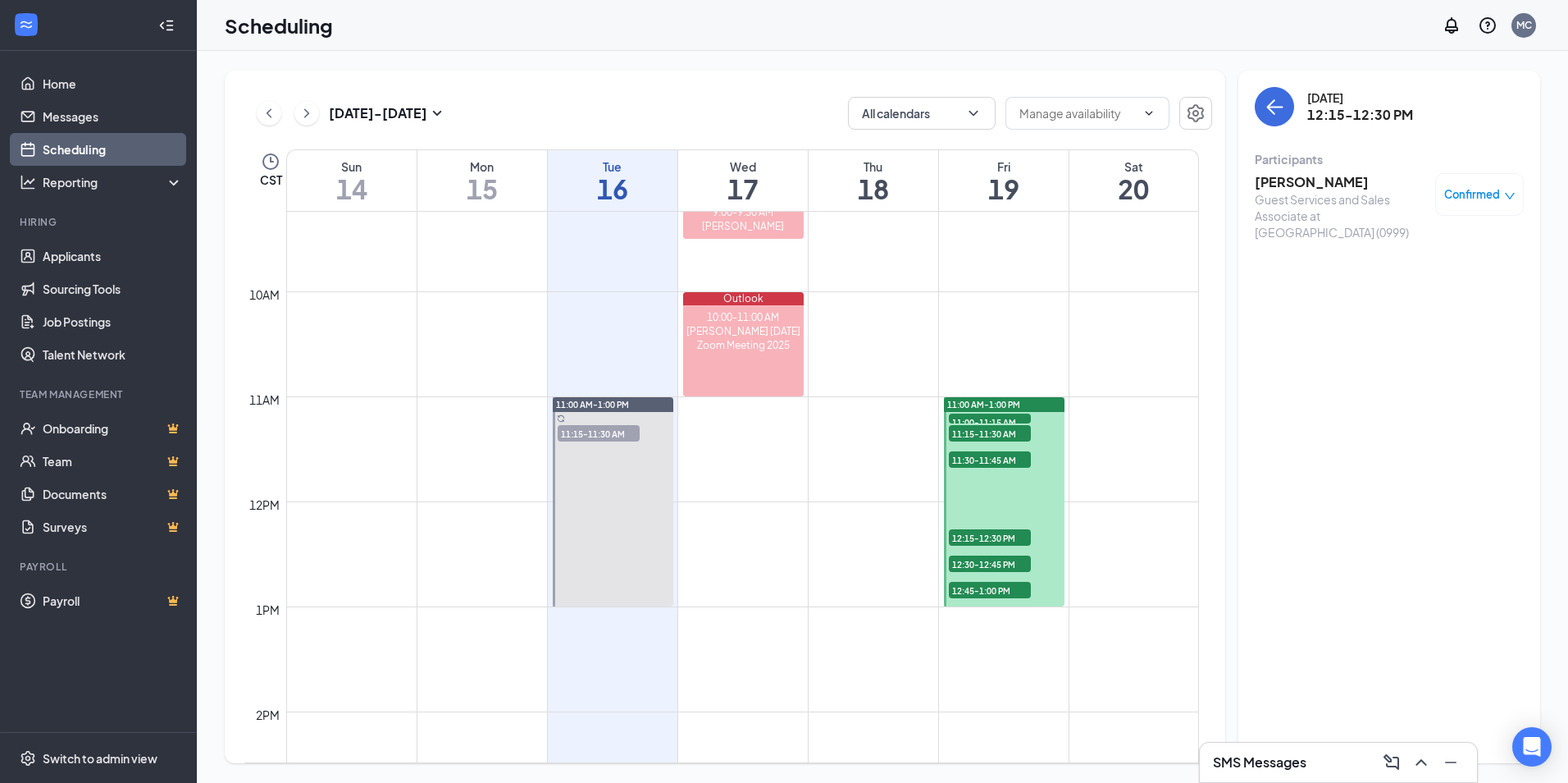
click at [983, 568] on span "12:30-12:45 PM" at bounding box center [990, 563] width 82 height 17
click at [1278, 175] on h3 "[PERSON_NAME]" at bounding box center [1341, 182] width 172 height 18
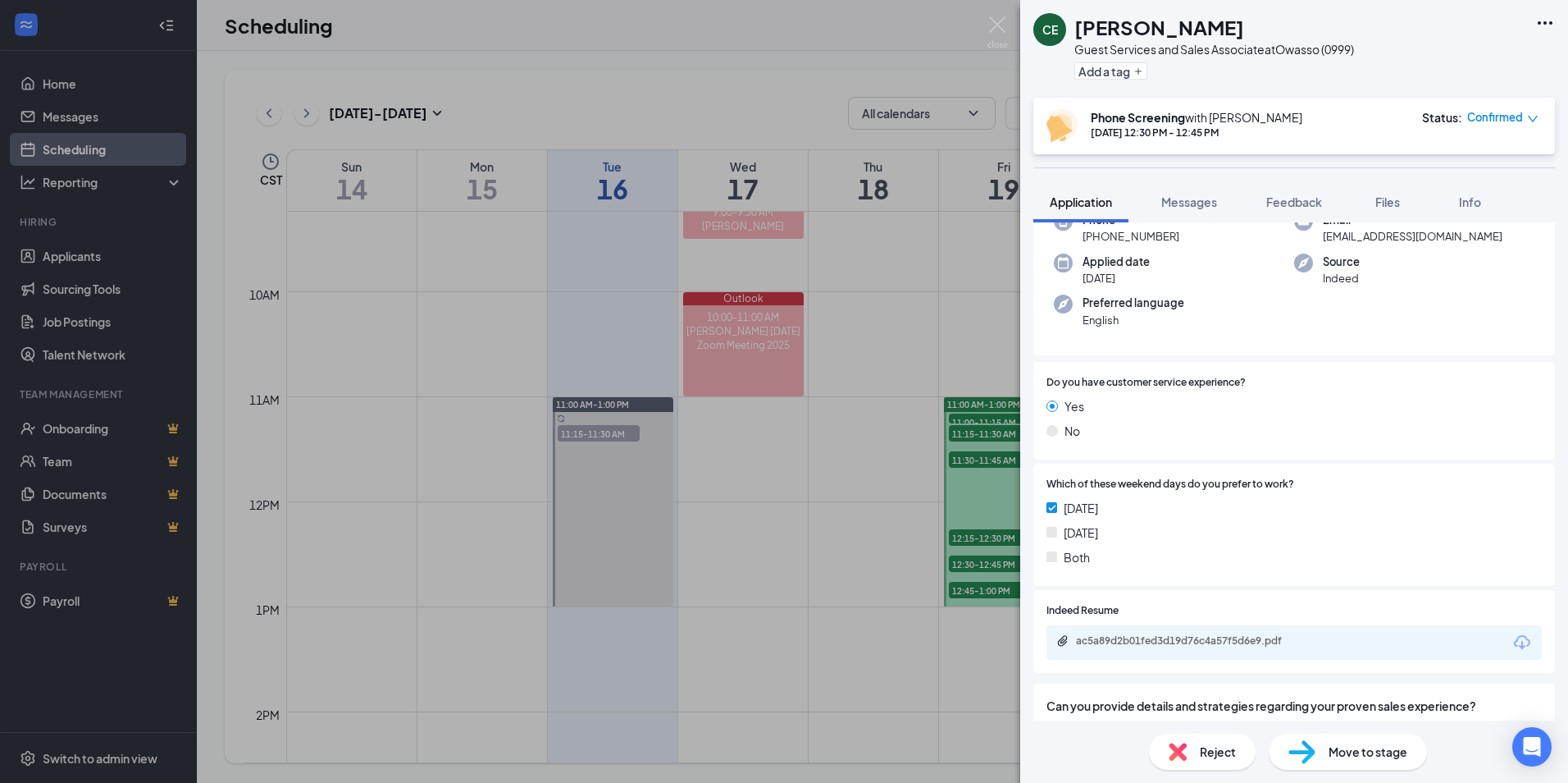
scroll to position [246, 0]
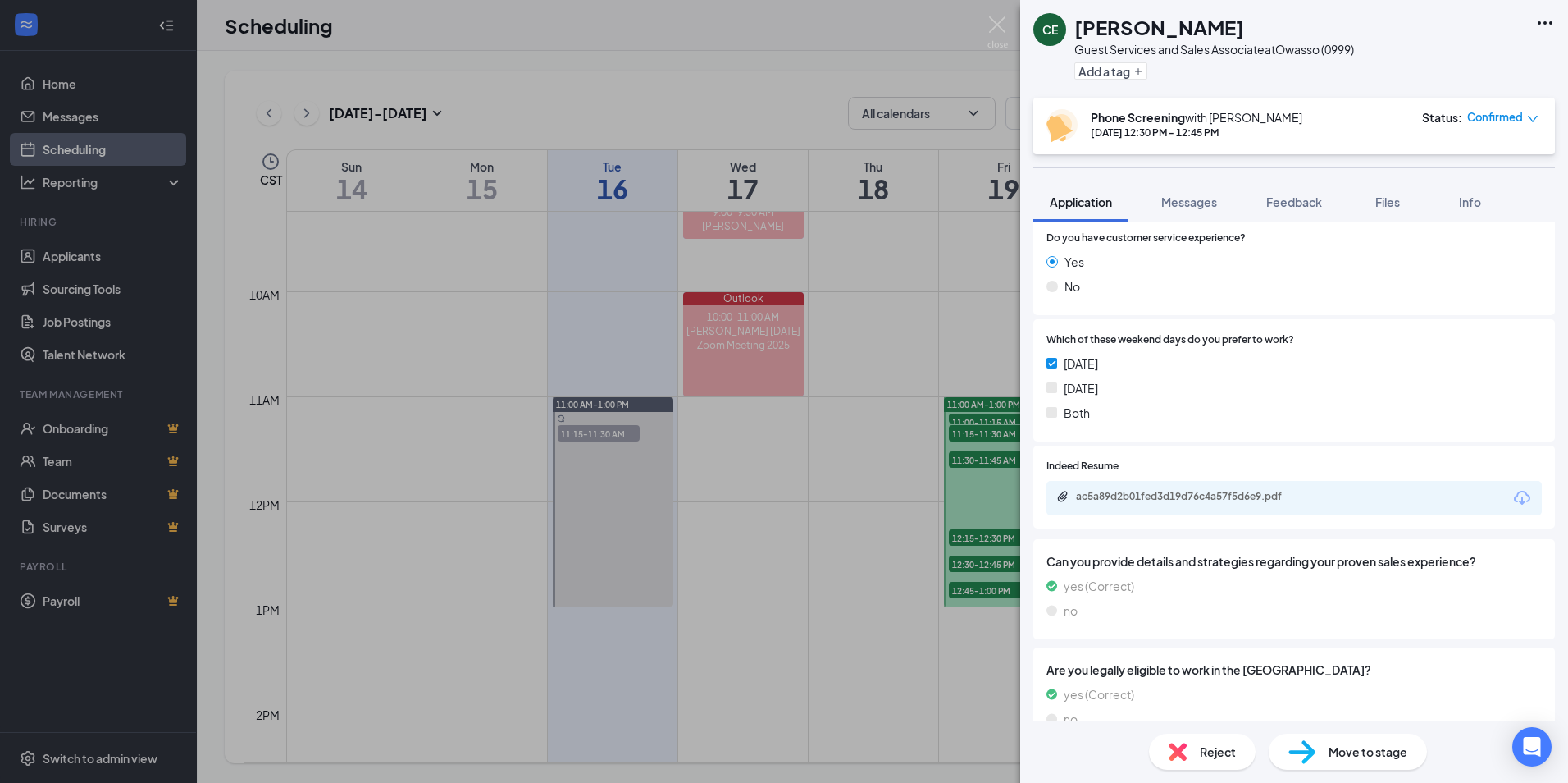
click at [1203, 508] on div "ac5a89d2b01fed3d19d76c4a57f5d6e9.pdf" at bounding box center [1294, 498] width 496 height 35
click at [1227, 490] on div "ac5a89d2b01fed3d19d76c4a57f5d6e9.pdf" at bounding box center [1191, 496] width 229 height 13
click at [1173, 750] on img at bounding box center [1178, 752] width 18 height 18
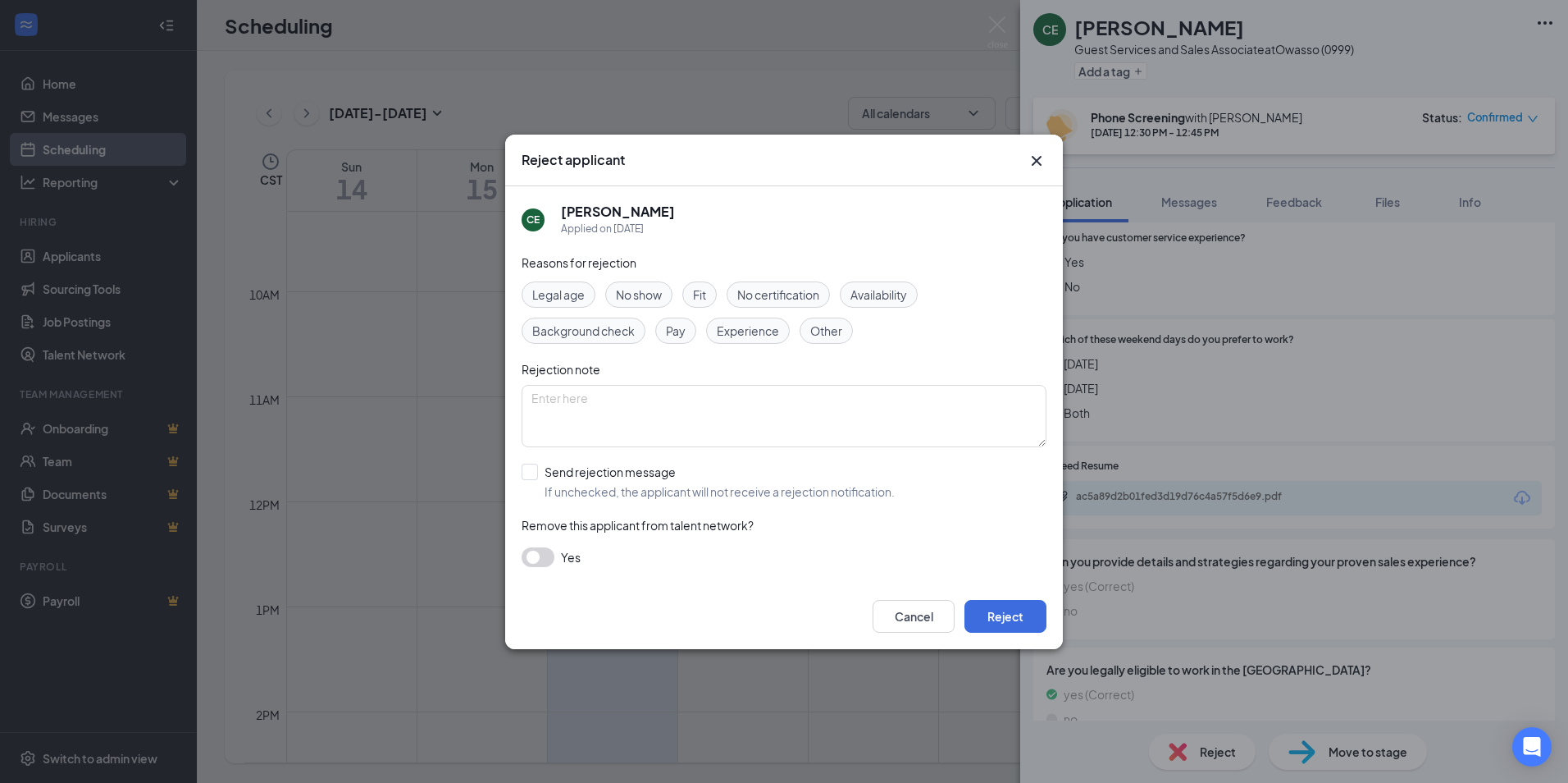
click at [529, 460] on div "Reasons for rejection Legal age No show Fit No certification Availability Backg…" at bounding box center [784, 418] width 525 height 330
click at [528, 461] on div "Reasons for rejection Legal age No show Fit No certification Availability Backg…" at bounding box center [784, 418] width 525 height 330
click at [530, 466] on input "Send rejection message If unchecked, the applicant will not receive a rejection…" at bounding box center [708, 482] width 373 height 36
checkbox input "true"
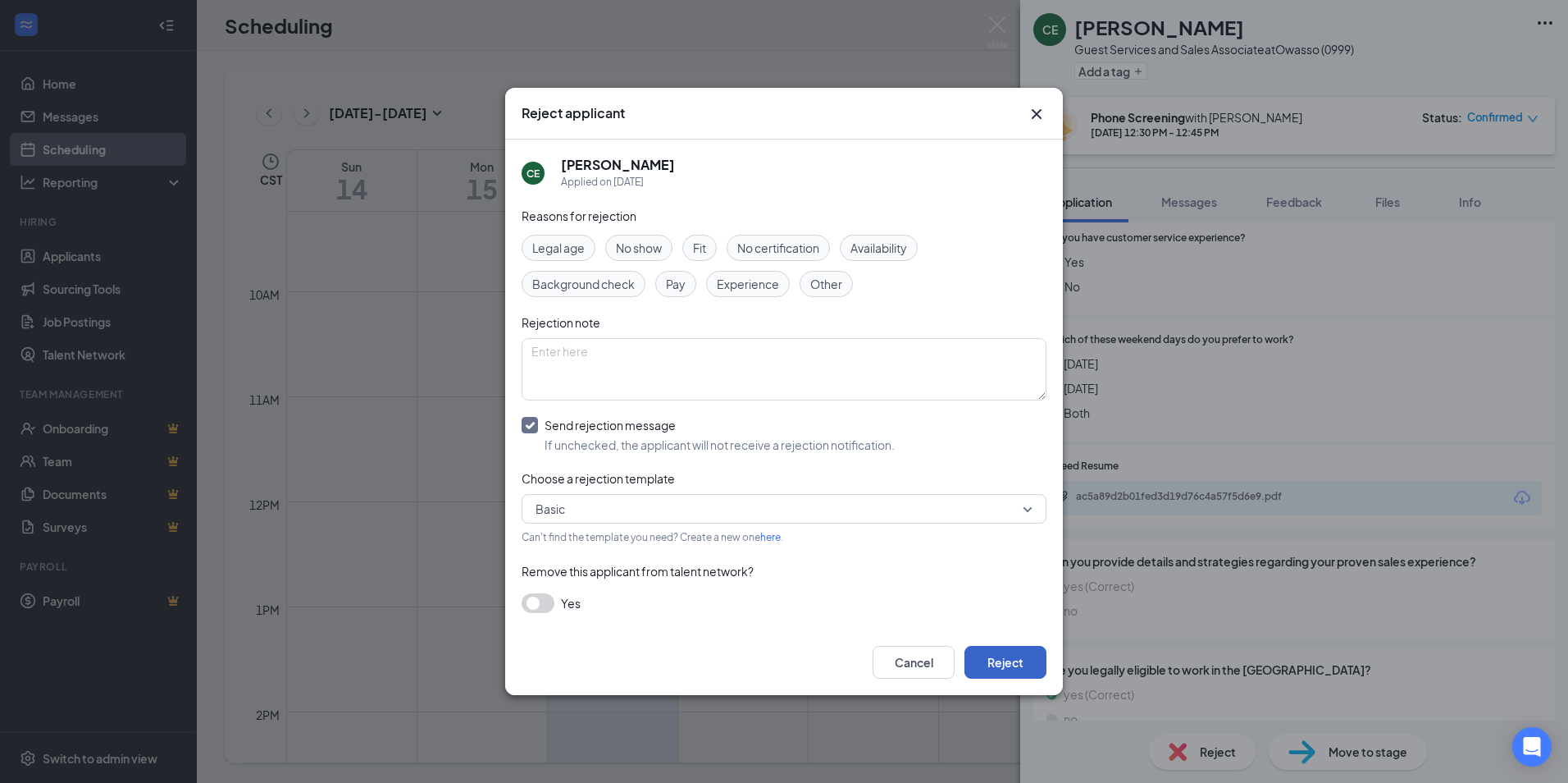
click at [1007, 665] on button "Reject" at bounding box center [1005, 662] width 82 height 33
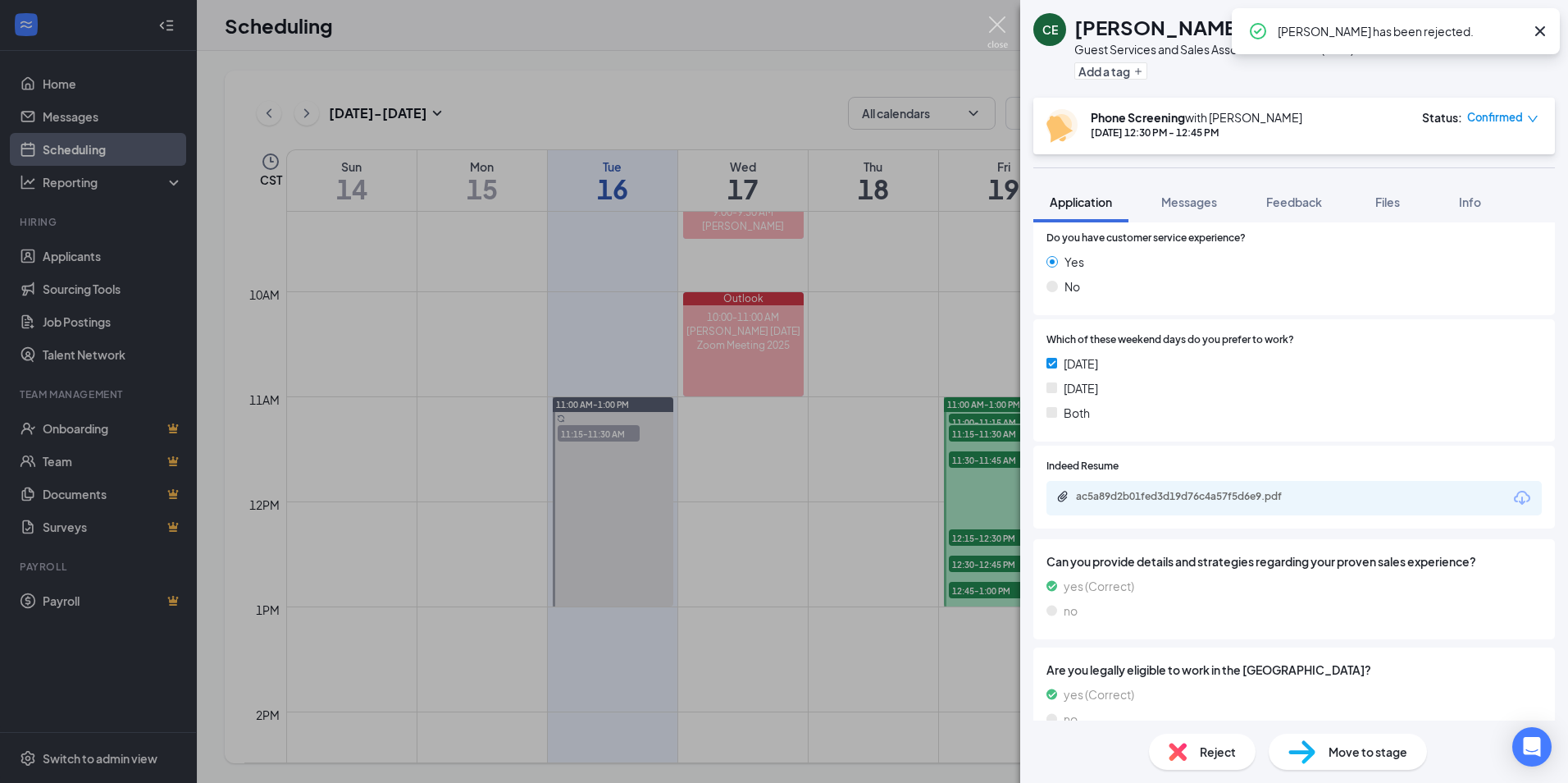
click at [1005, 31] on img at bounding box center [998, 33] width 21 height 32
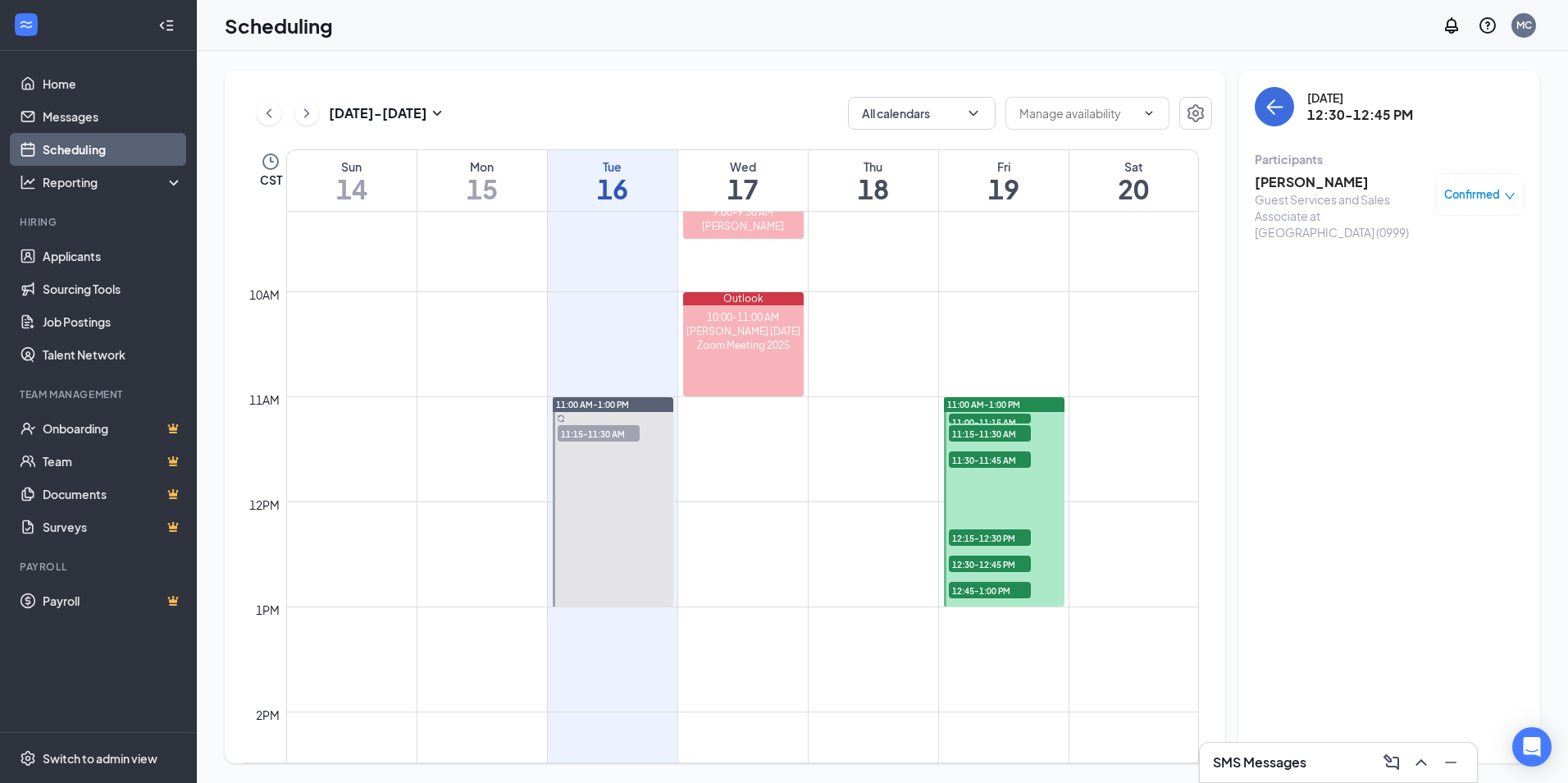
click at [993, 592] on span "12:45-1:00 PM" at bounding box center [990, 590] width 82 height 17
click at [1292, 187] on h3 "[PERSON_NAME][MEDICAL_DATA]" at bounding box center [1341, 191] width 172 height 36
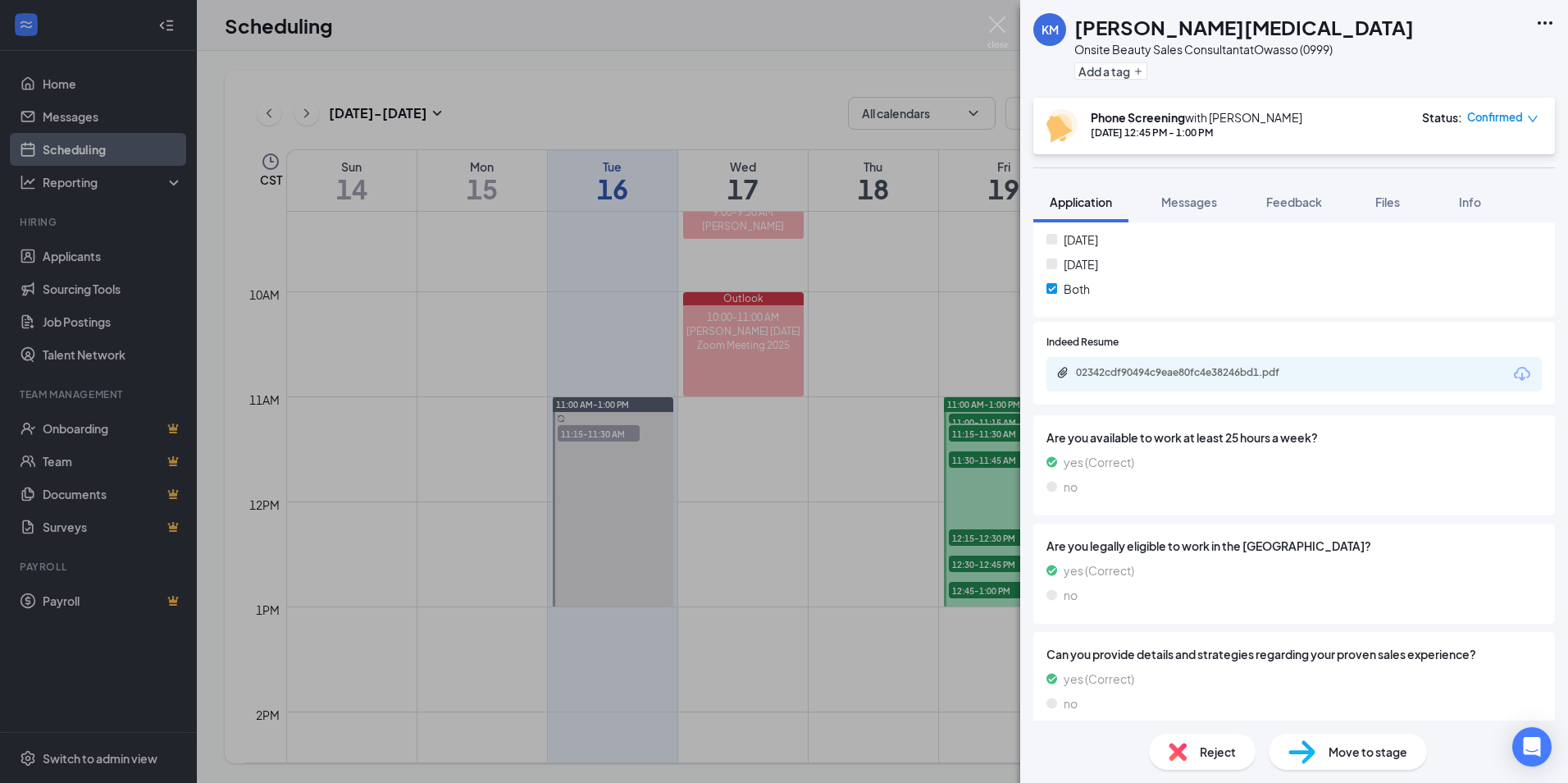
scroll to position [373, 0]
click at [1261, 368] on div "02342cdf90494c9eae80fc4e38246bd1.pdf" at bounding box center [1191, 370] width 229 height 13
click at [1167, 378] on div "02342cdf90494c9eae80fc4e38246bd1.pdf" at bounding box center [1190, 372] width 266 height 16
click at [1148, 382] on div "02342cdf90494c9eae80fc4e38246bd1.pdf" at bounding box center [1294, 372] width 496 height 35
drag, startPoint x: 1148, startPoint y: 382, endPoint x: 1133, endPoint y: 371, distance: 18.6
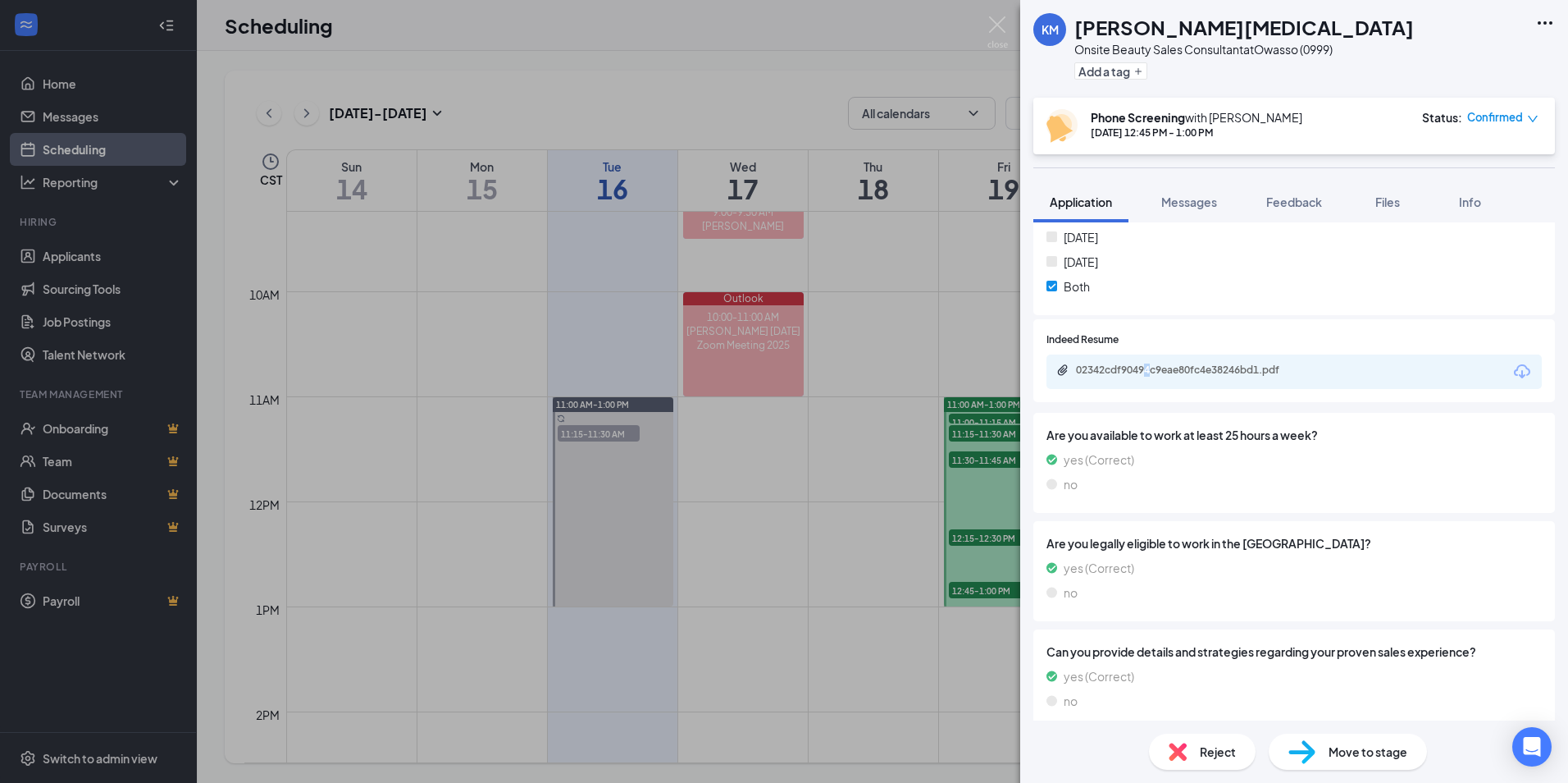
click at [1133, 371] on div "02342cdf90494c9eae80fc4e38246bd1.pdf" at bounding box center [1191, 370] width 229 height 13
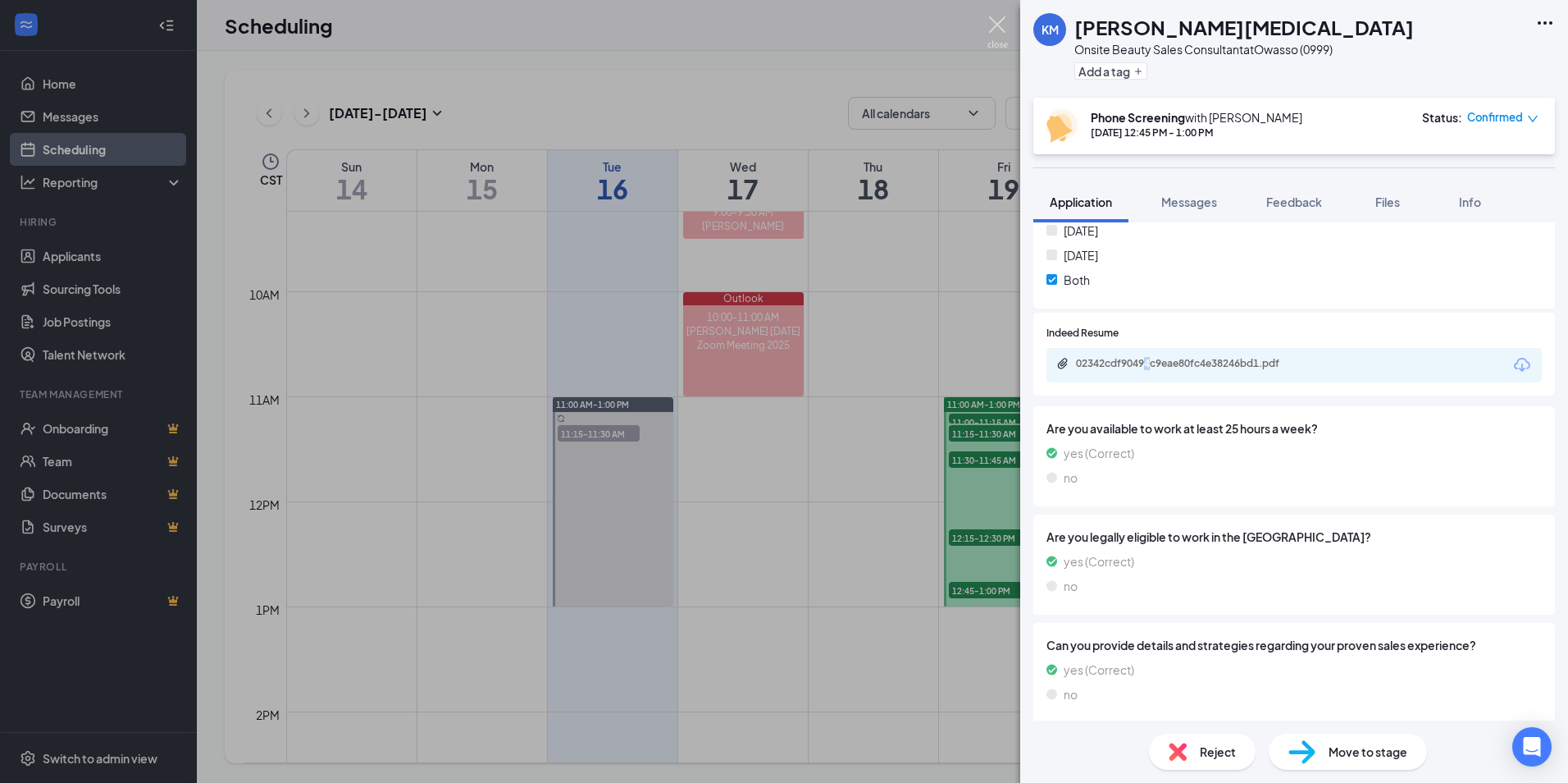
click at [990, 24] on img at bounding box center [998, 33] width 21 height 32
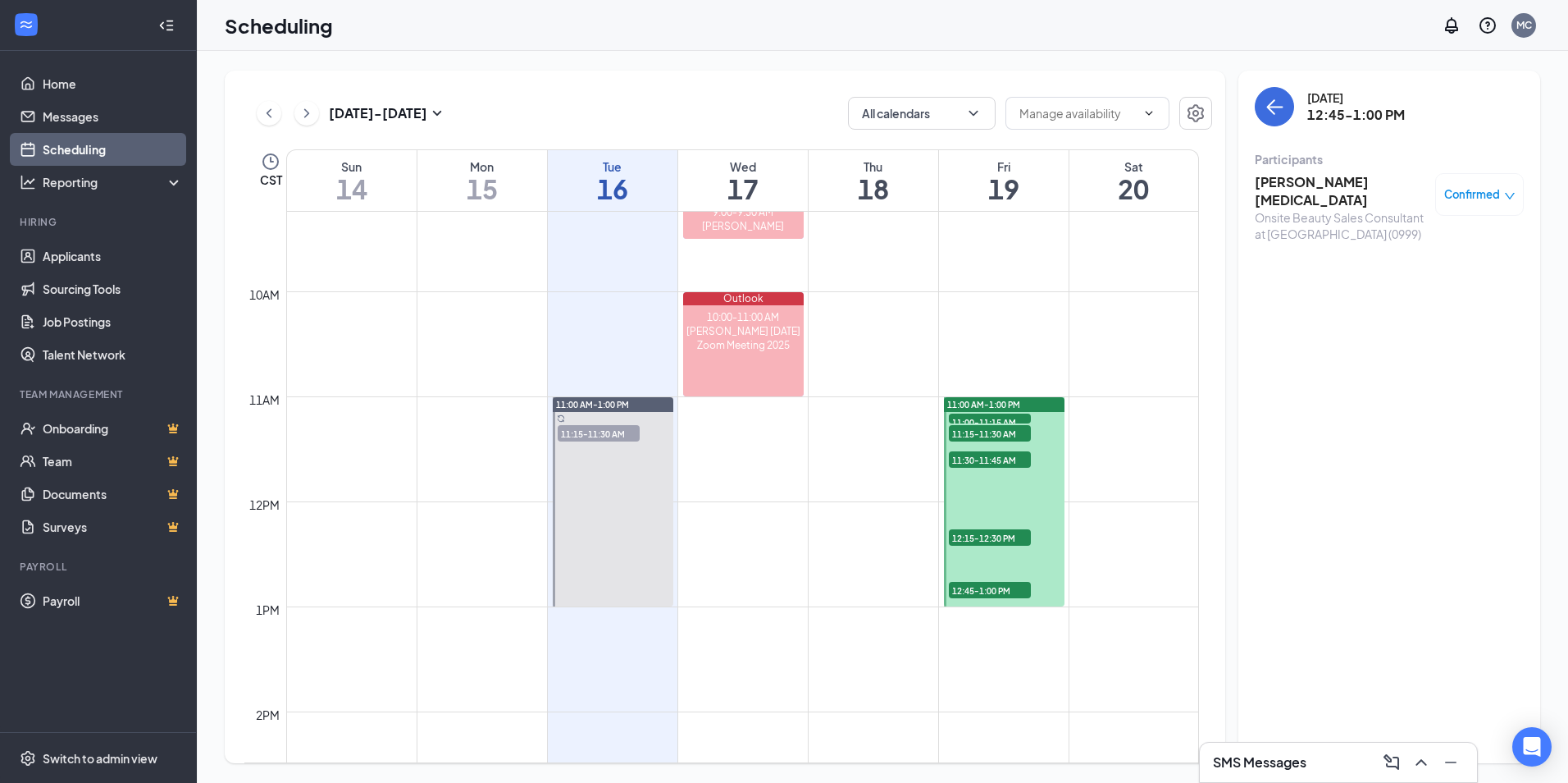
click at [1000, 414] on span "11:00-11:15 AM" at bounding box center [990, 421] width 82 height 17
